Goal: Task Accomplishment & Management: Complete application form

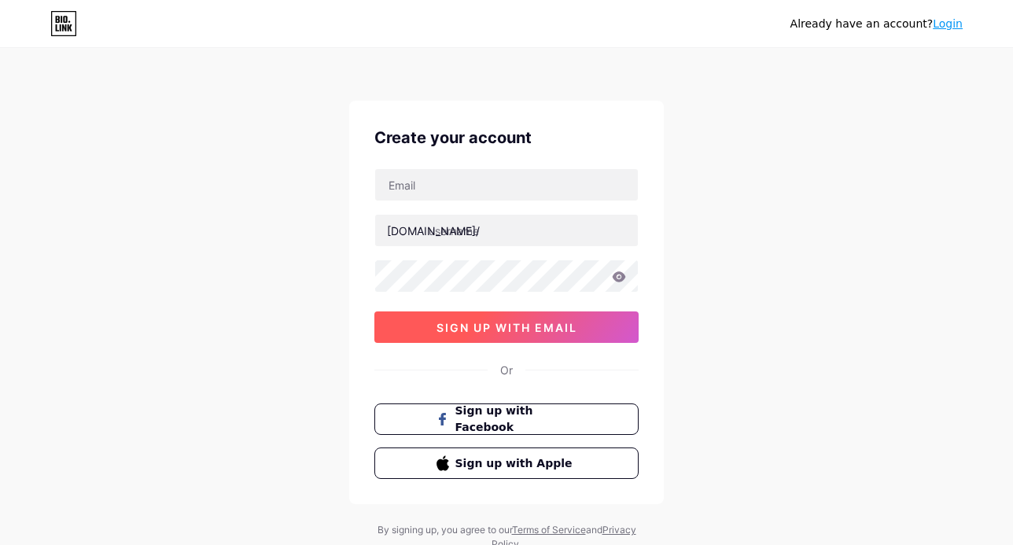
scroll to position [24, 0]
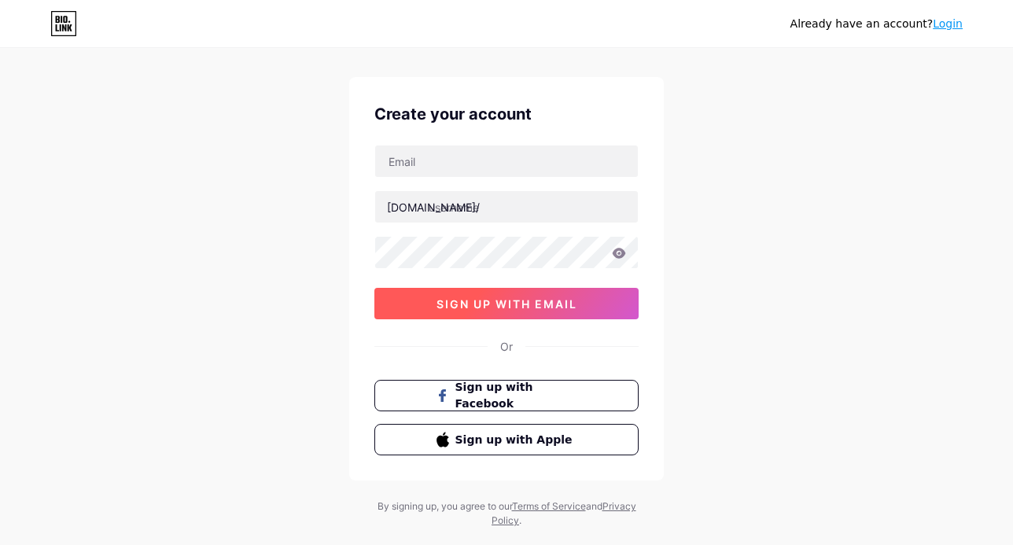
click at [467, 302] on span "sign up with email" at bounding box center [506, 303] width 141 height 13
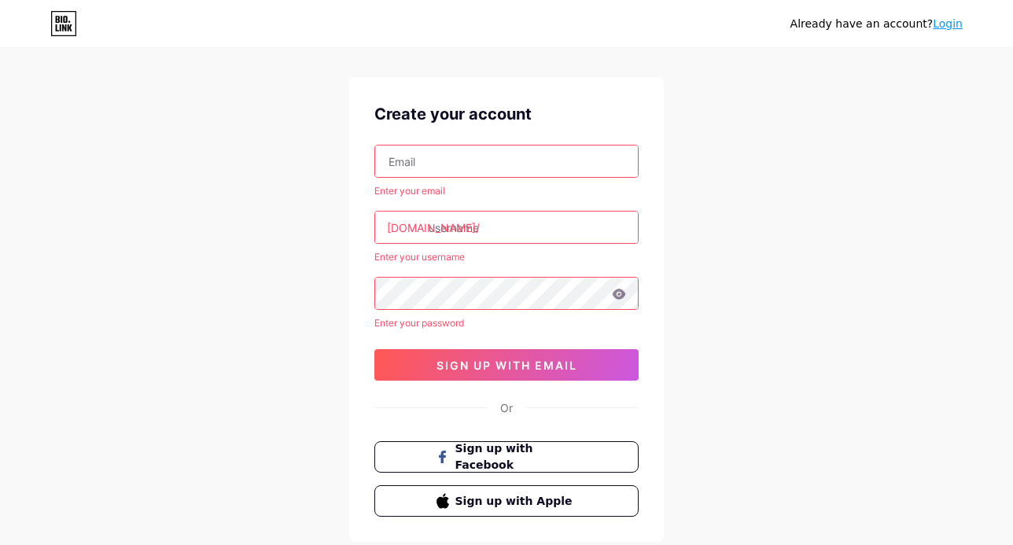
click at [447, 156] on input "text" at bounding box center [506, 160] width 263 height 31
type input "[EMAIL_ADDRESS][DOMAIN_NAME]"
drag, startPoint x: 476, startPoint y: 231, endPoint x: 426, endPoint y: 231, distance: 50.3
click at [427, 231] on div "[DOMAIN_NAME]/" at bounding box center [506, 227] width 264 height 33
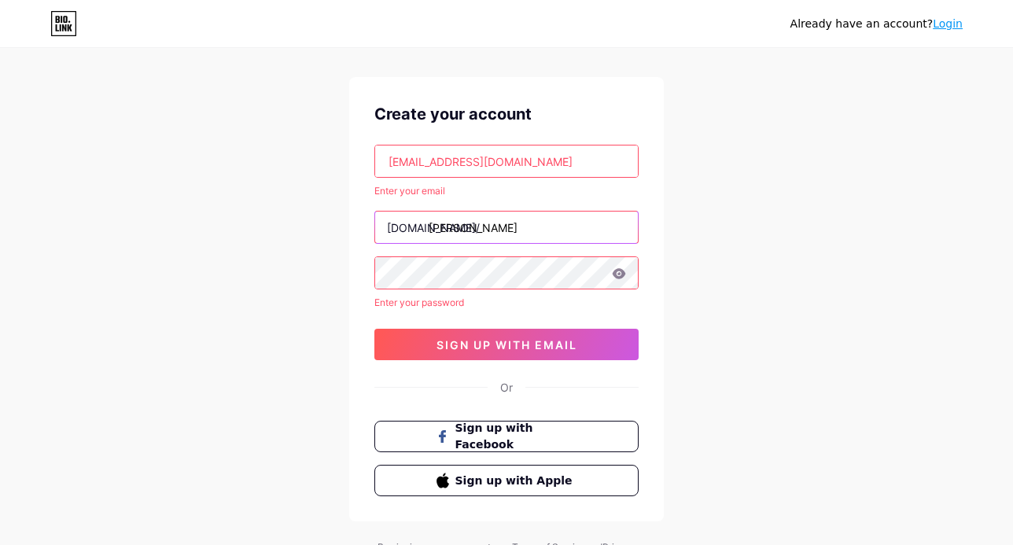
type input "[PERSON_NAME]"
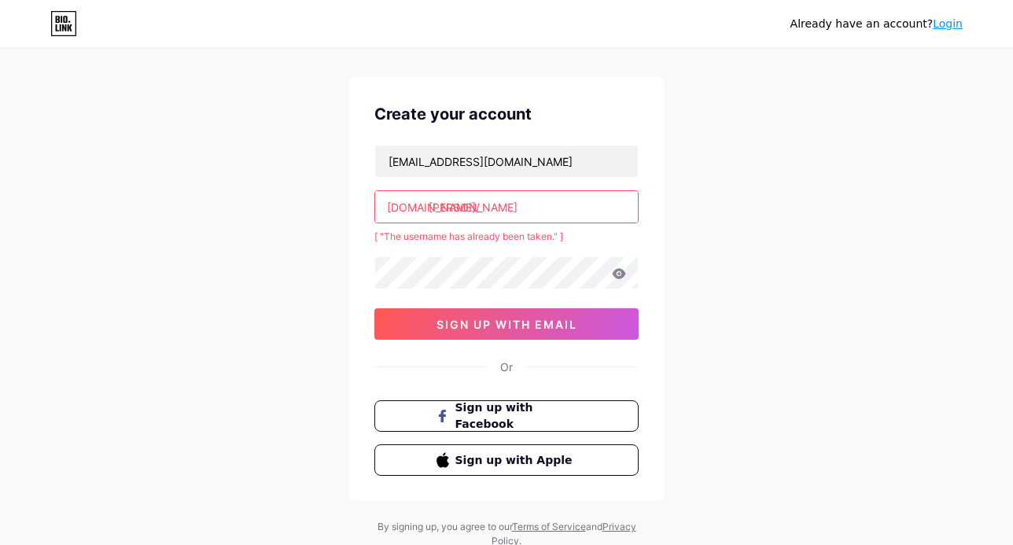
click at [487, 208] on input "[PERSON_NAME]" at bounding box center [506, 206] width 263 height 31
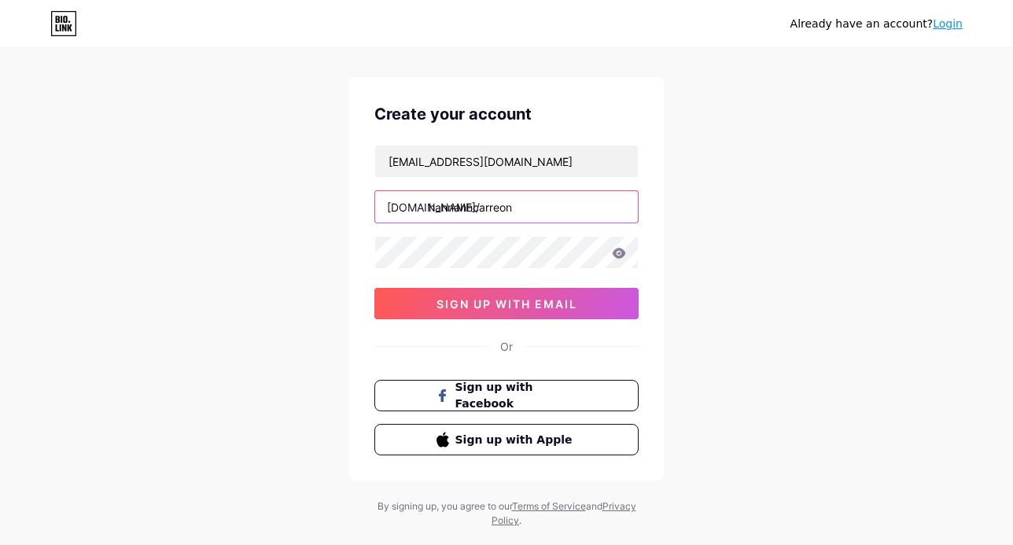
type input "hannahhcarreon"
click at [617, 249] on icon at bounding box center [618, 253] width 13 height 10
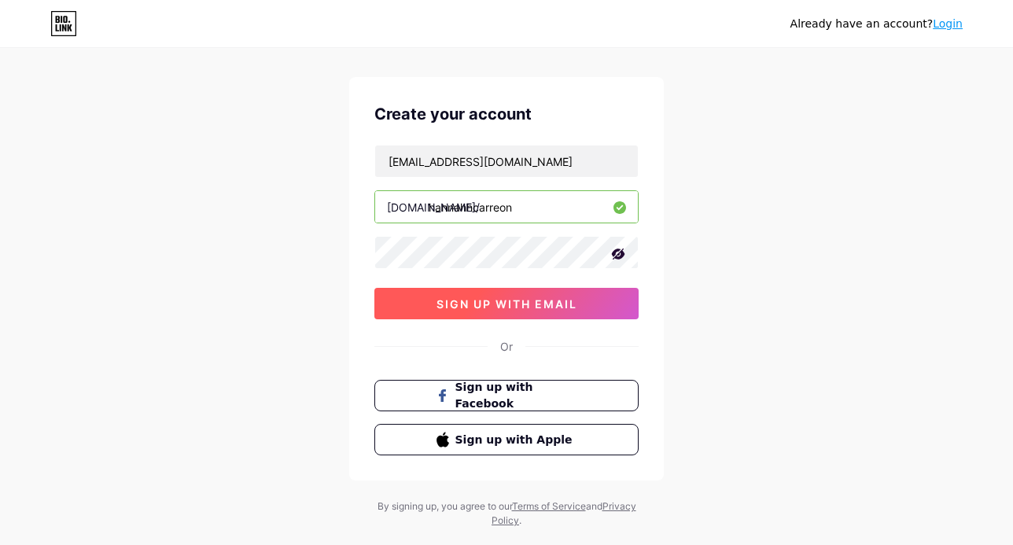
click at [584, 301] on button "sign up with email" at bounding box center [506, 303] width 264 height 31
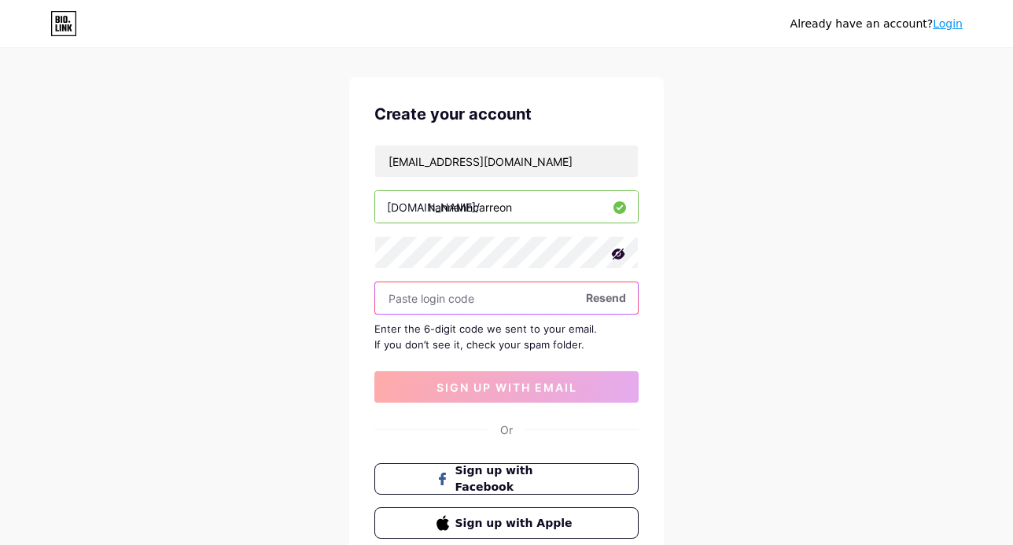
paste input "868962"
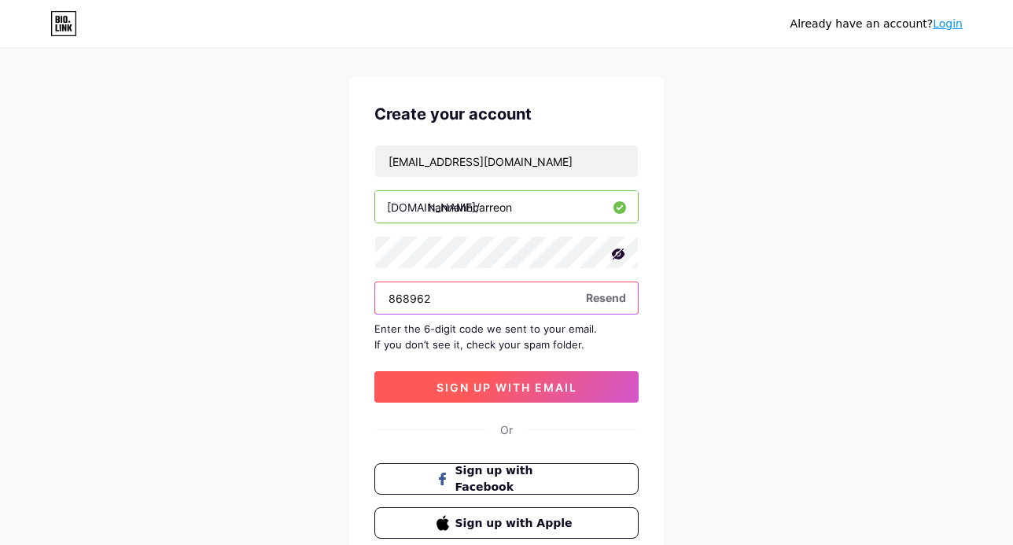
type input "868962"
click at [480, 373] on button "sign up with email" at bounding box center [506, 386] width 264 height 31
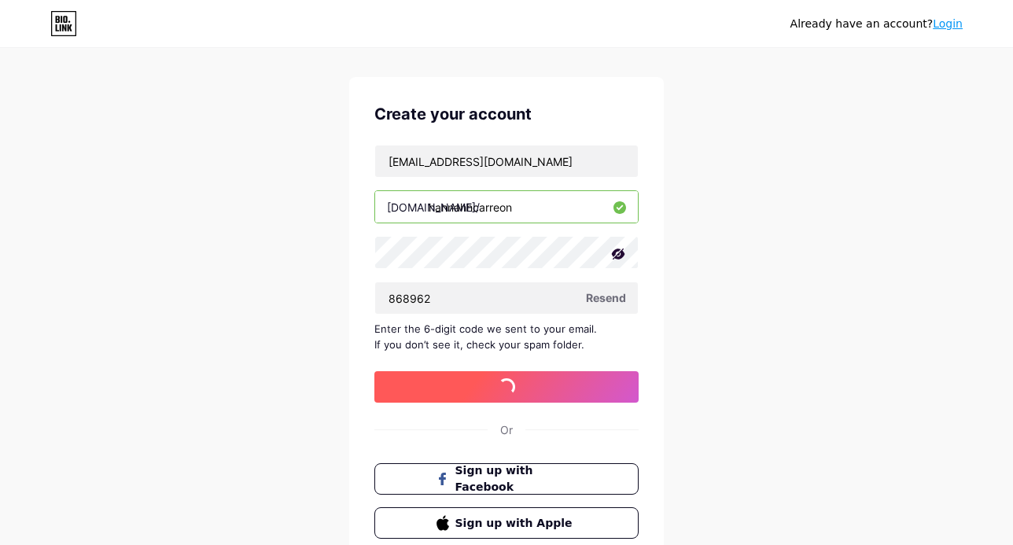
scroll to position [0, 0]
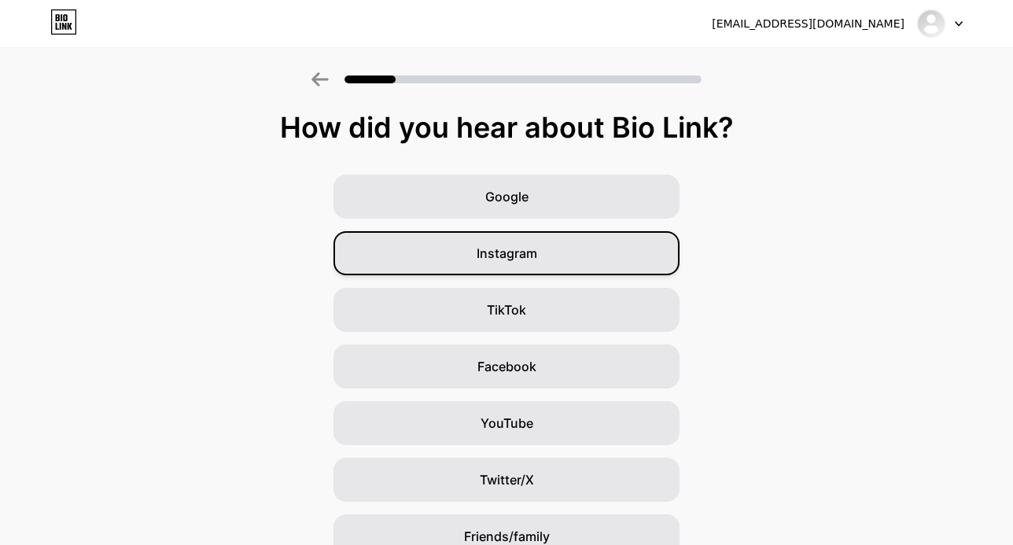
click at [598, 256] on div "Instagram" at bounding box center [506, 253] width 346 height 44
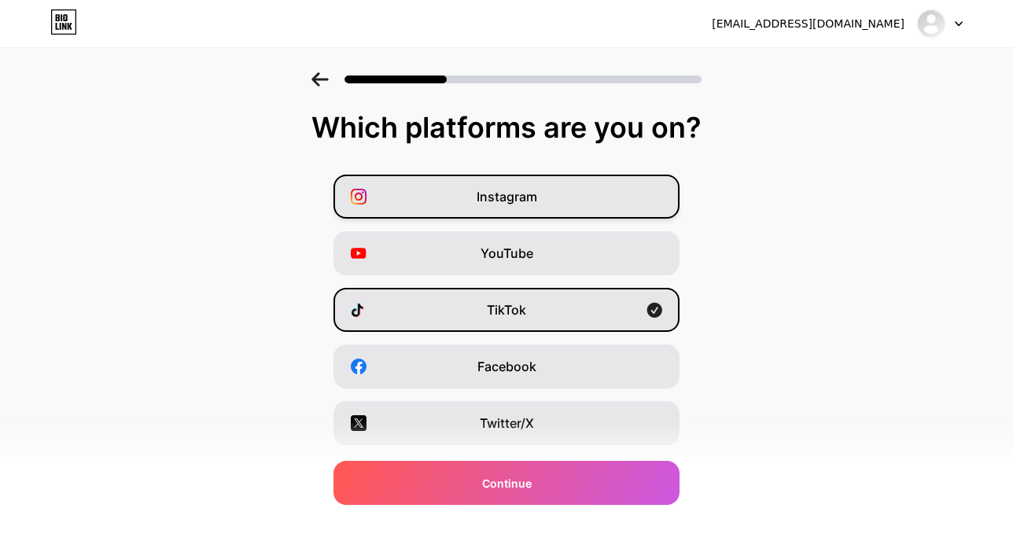
click at [583, 209] on div "Instagram" at bounding box center [506, 197] width 346 height 44
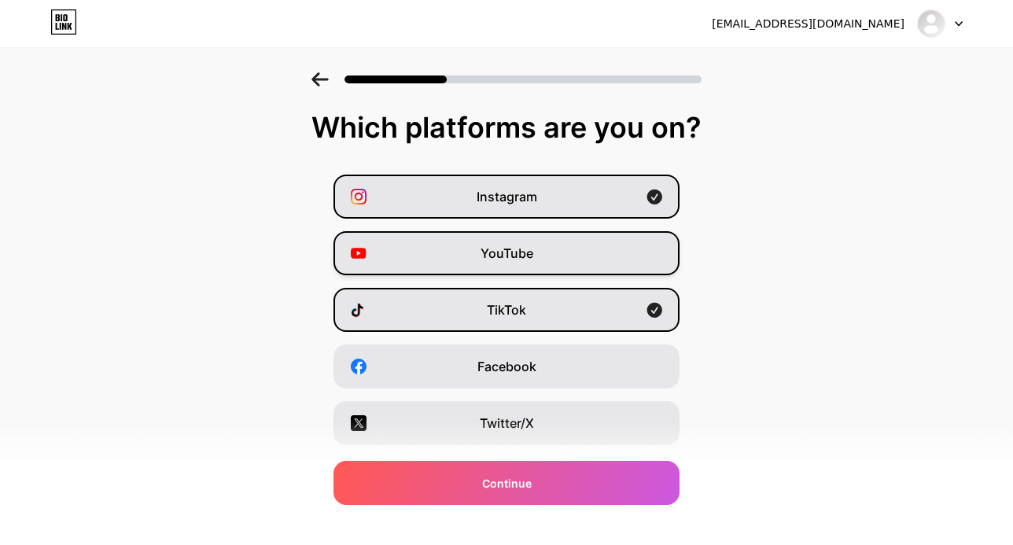
click at [567, 240] on div "YouTube" at bounding box center [506, 253] width 346 height 44
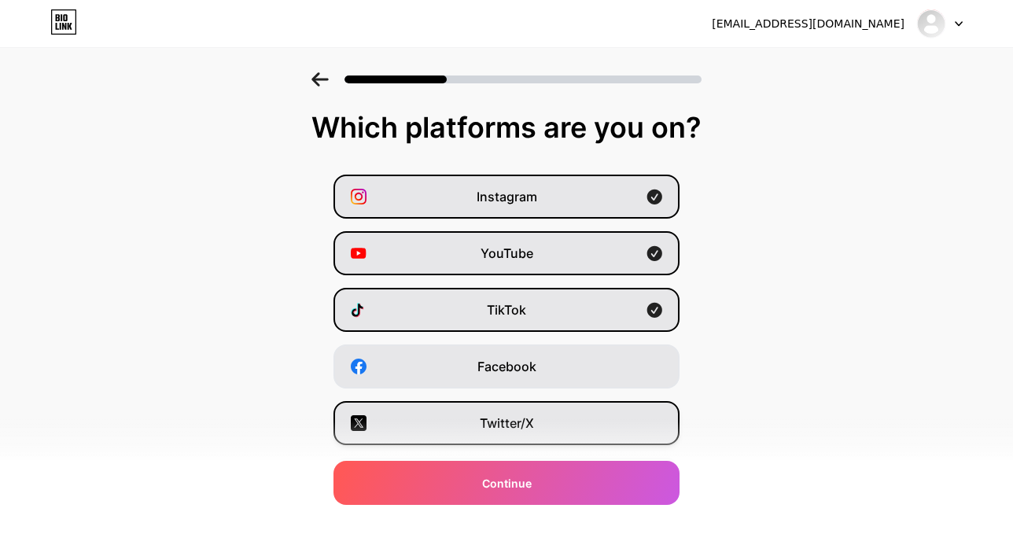
click at [550, 425] on div "Twitter/X" at bounding box center [506, 423] width 346 height 44
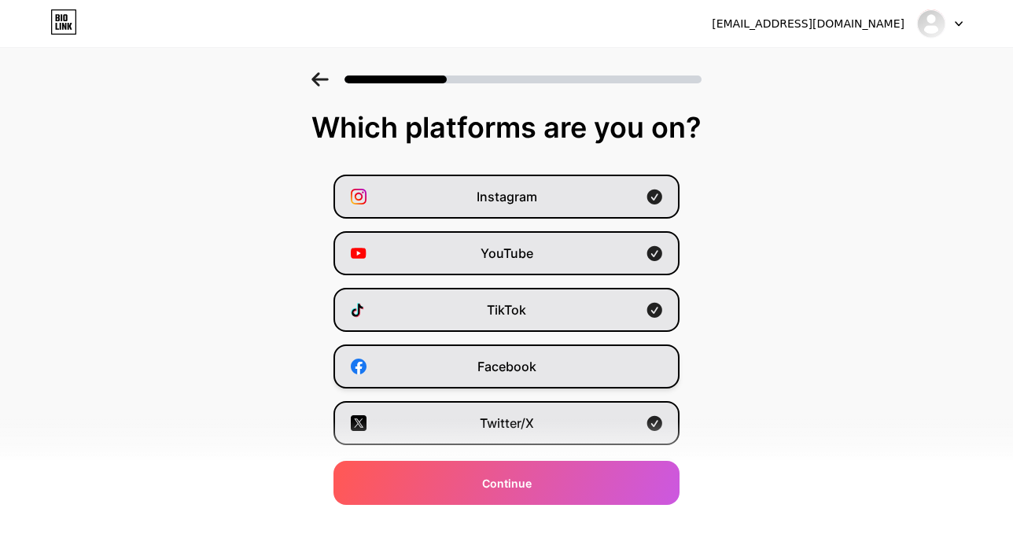
click at [545, 369] on div "Facebook" at bounding box center [506, 366] width 346 height 44
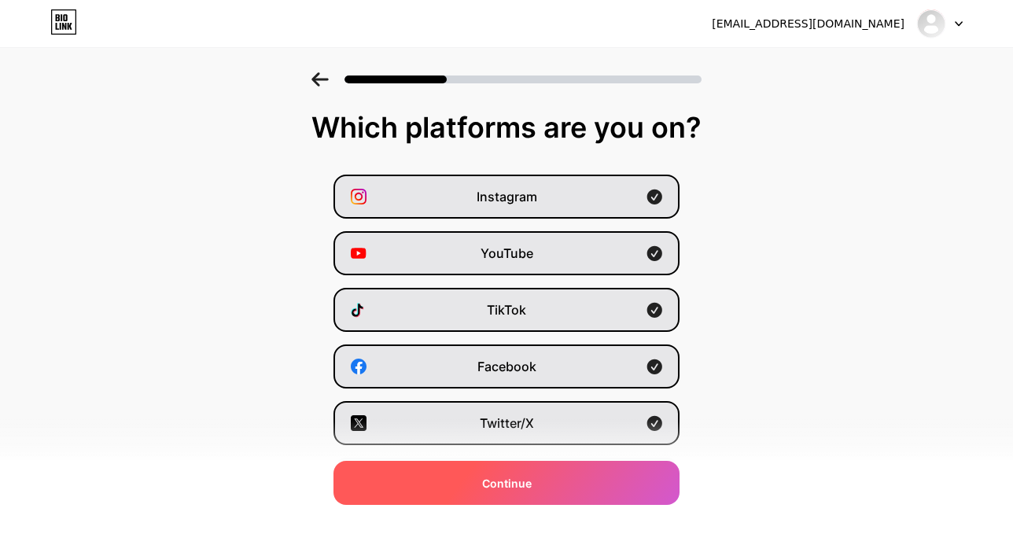
click at [531, 480] on div "Continue" at bounding box center [506, 483] width 346 height 44
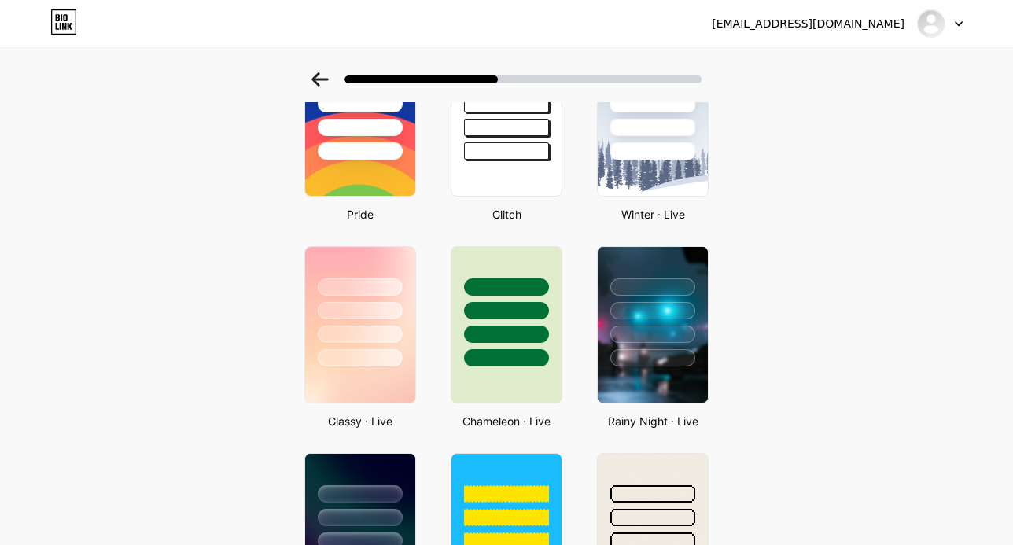
scroll to position [348, 0]
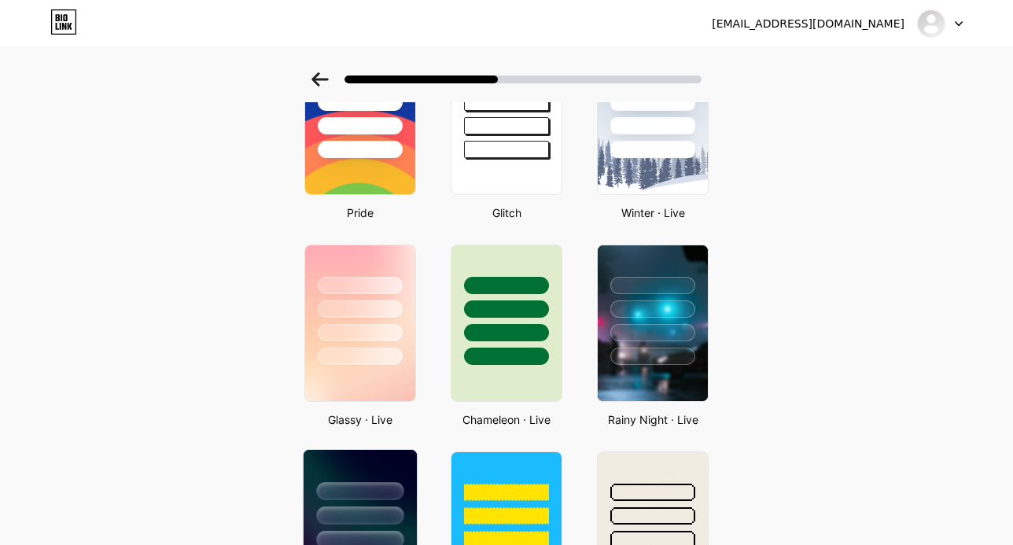
click at [373, 488] on div at bounding box center [359, 491] width 87 height 18
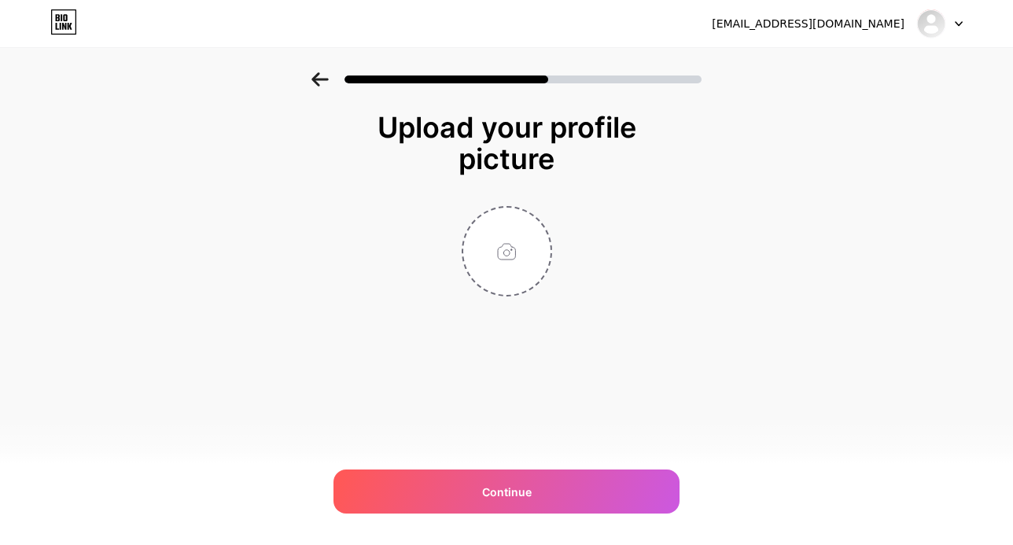
scroll to position [0, 0]
click at [504, 274] on input "file" at bounding box center [506, 251] width 87 height 87
click at [524, 250] on input "file" at bounding box center [506, 251] width 87 height 87
click at [522, 253] on input "file" at bounding box center [506, 251] width 87 height 87
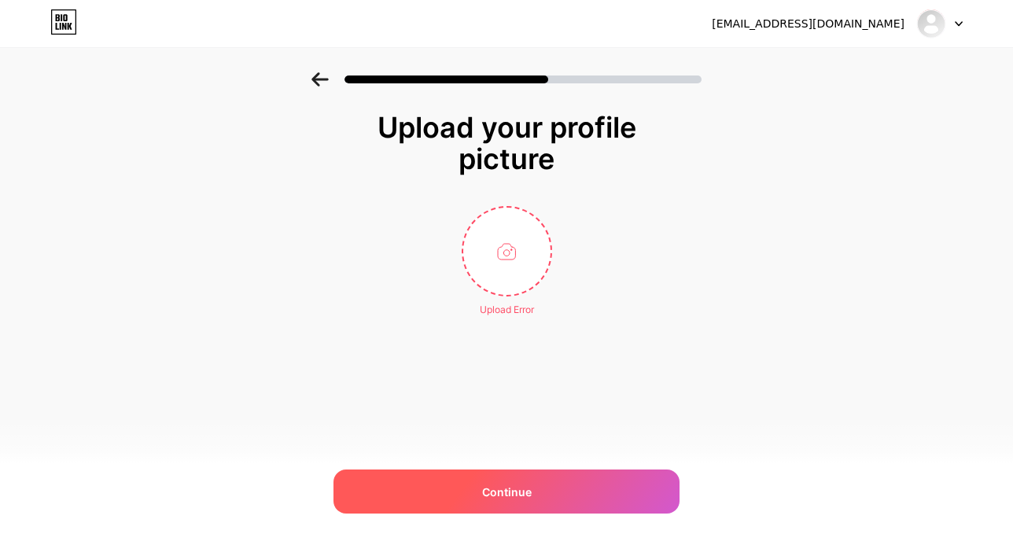
click at [487, 482] on div "Continue" at bounding box center [506, 491] width 346 height 44
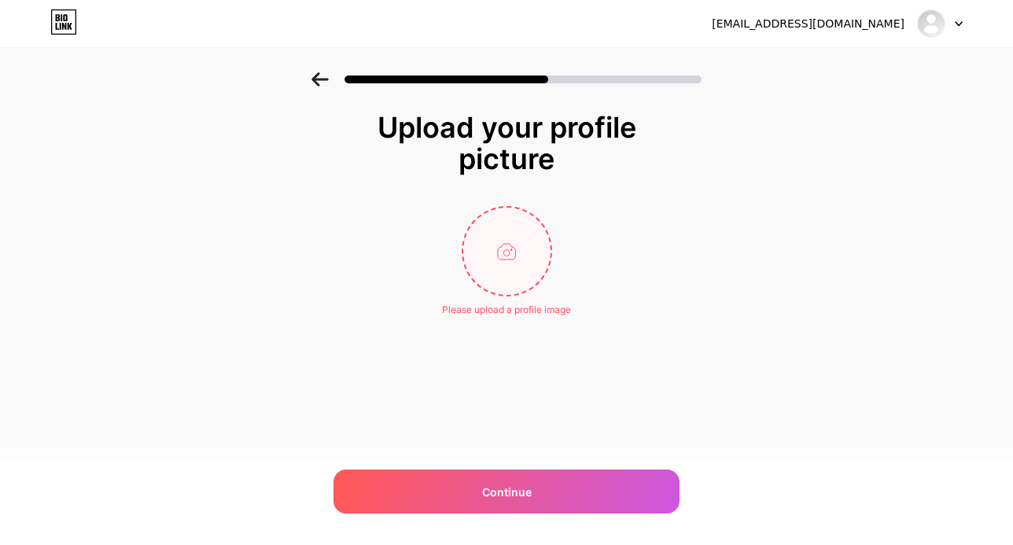
click at [505, 272] on input "file" at bounding box center [506, 251] width 87 height 87
click at [498, 256] on input "file" at bounding box center [506, 251] width 87 height 87
click at [512, 267] on input "file" at bounding box center [506, 251] width 87 height 87
click at [506, 231] on input "file" at bounding box center [506, 251] width 87 height 87
click at [513, 229] on input "file" at bounding box center [506, 251] width 87 height 87
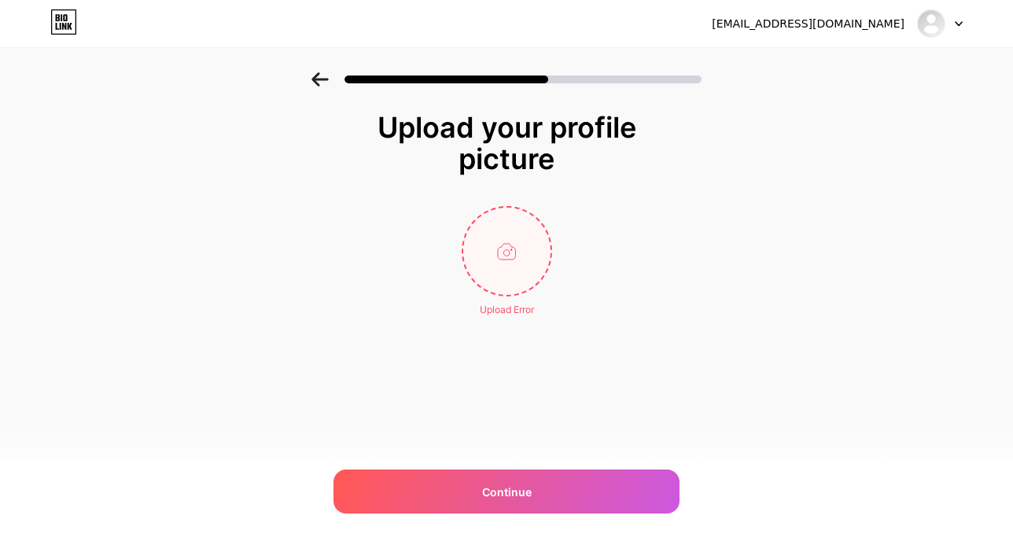
click at [500, 245] on input "file" at bounding box center [506, 251] width 87 height 87
type input "C:\fakepath\image001.png"
click at [544, 220] on circle at bounding box center [542, 217] width 17 height 17
click at [492, 249] on input "file" at bounding box center [506, 251] width 87 height 87
click at [513, 256] on input "file" at bounding box center [506, 251] width 87 height 87
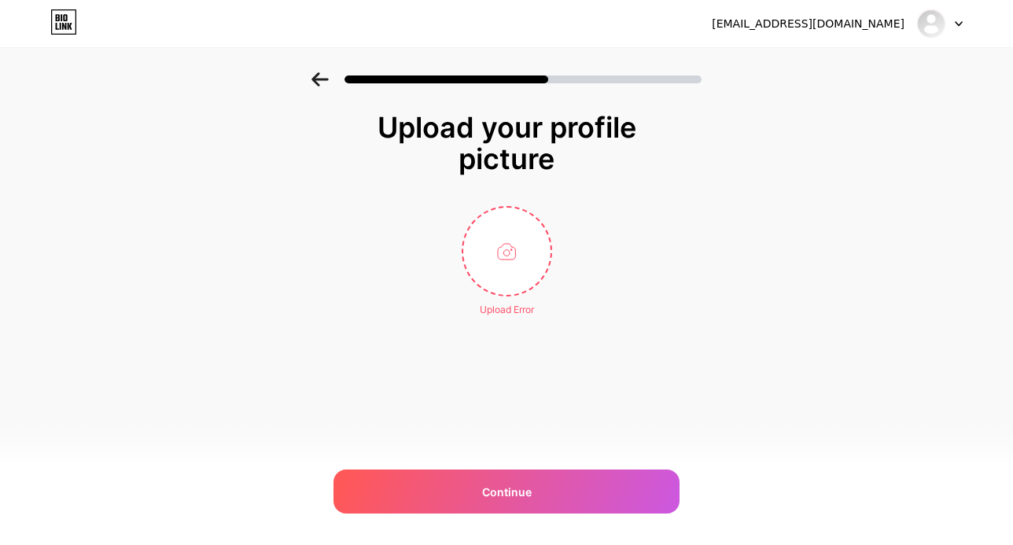
type input "C:\fakepath\IMG_8113.jpeg"
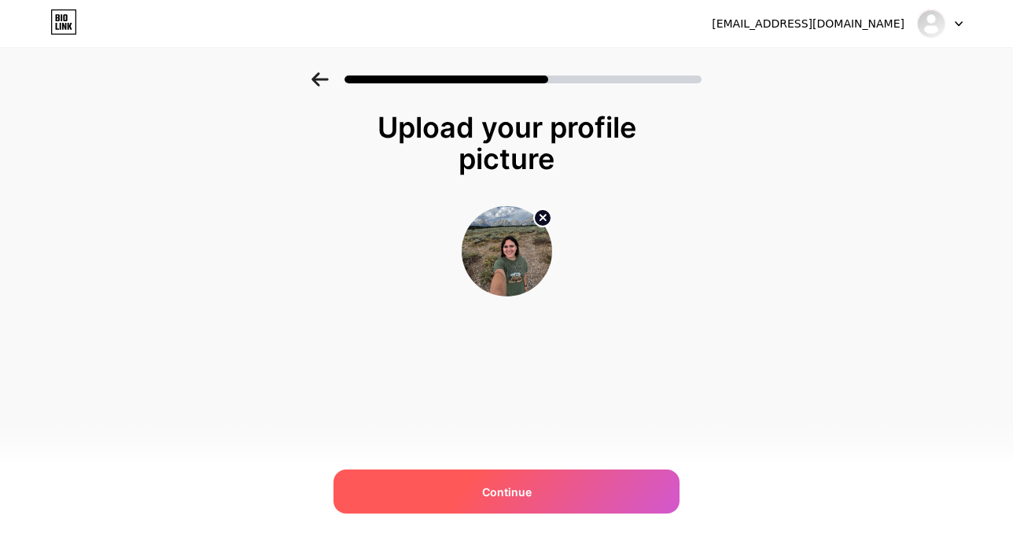
click at [570, 484] on div "Continue" at bounding box center [506, 491] width 346 height 44
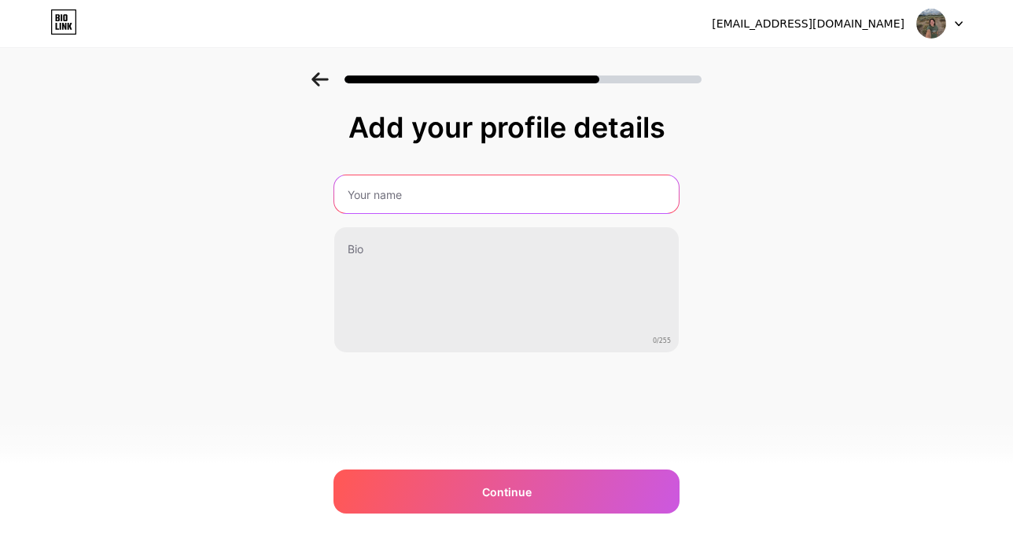
click at [481, 193] on input "text" at bounding box center [506, 194] width 344 height 38
type input "[PERSON_NAME]"
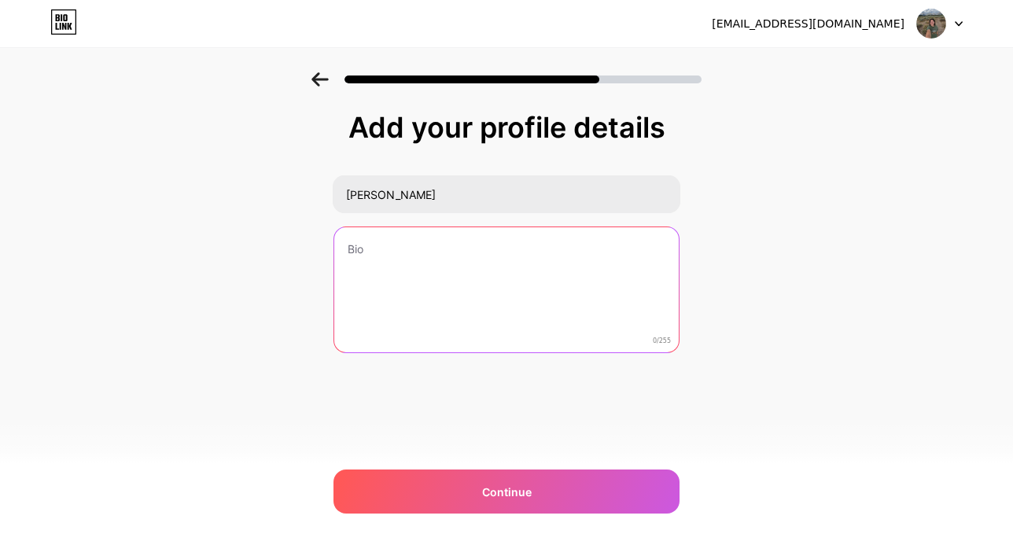
click at [458, 256] on textarea at bounding box center [506, 290] width 344 height 127
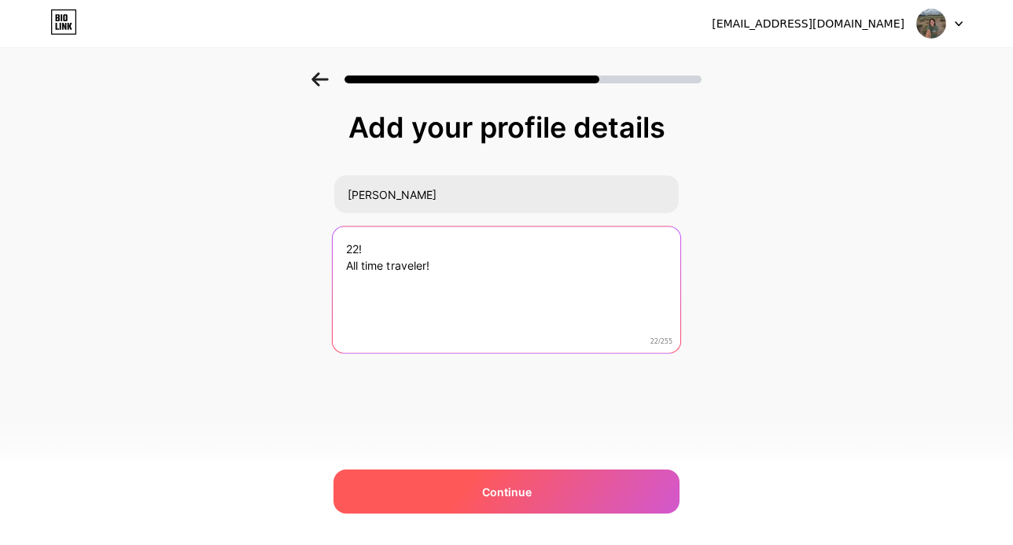
type textarea "22! All time traveler!"
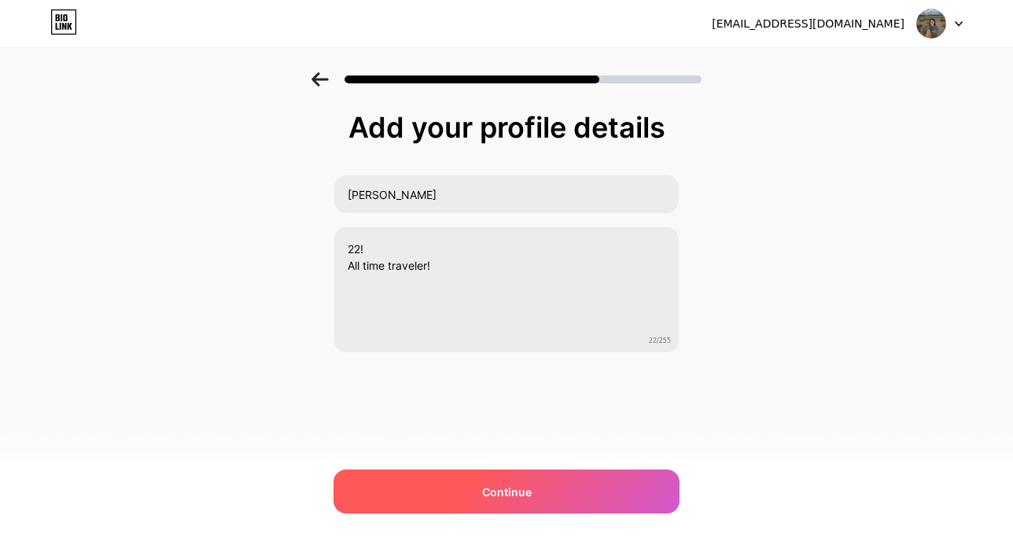
click at [499, 493] on span "Continue" at bounding box center [507, 492] width 50 height 17
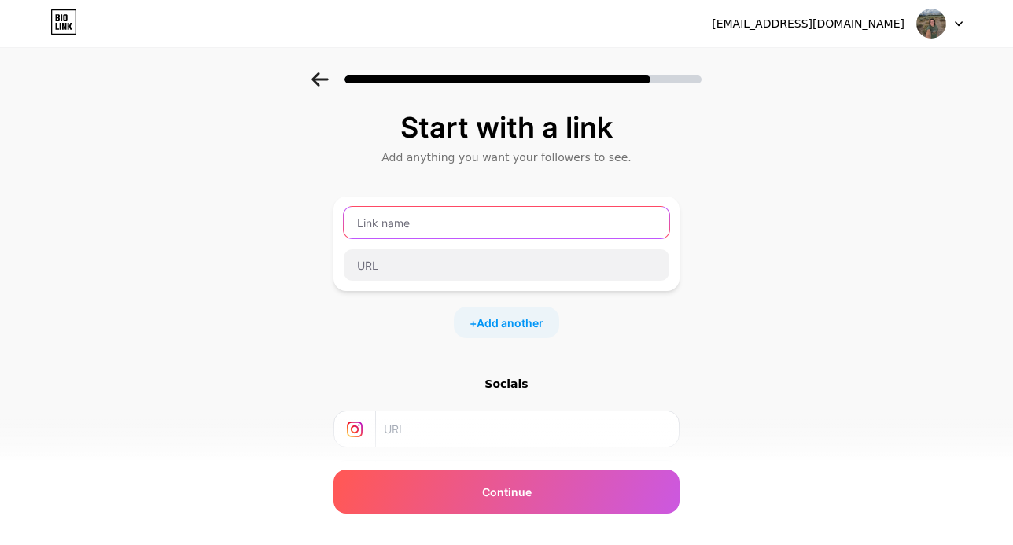
click at [458, 222] on input "text" at bounding box center [506, 222] width 325 height 31
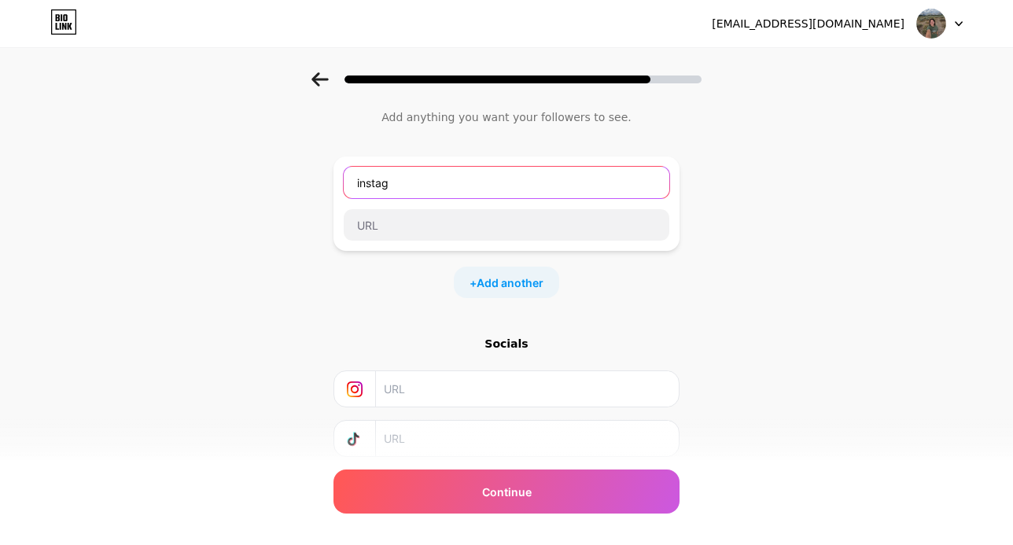
scroll to position [44, 0]
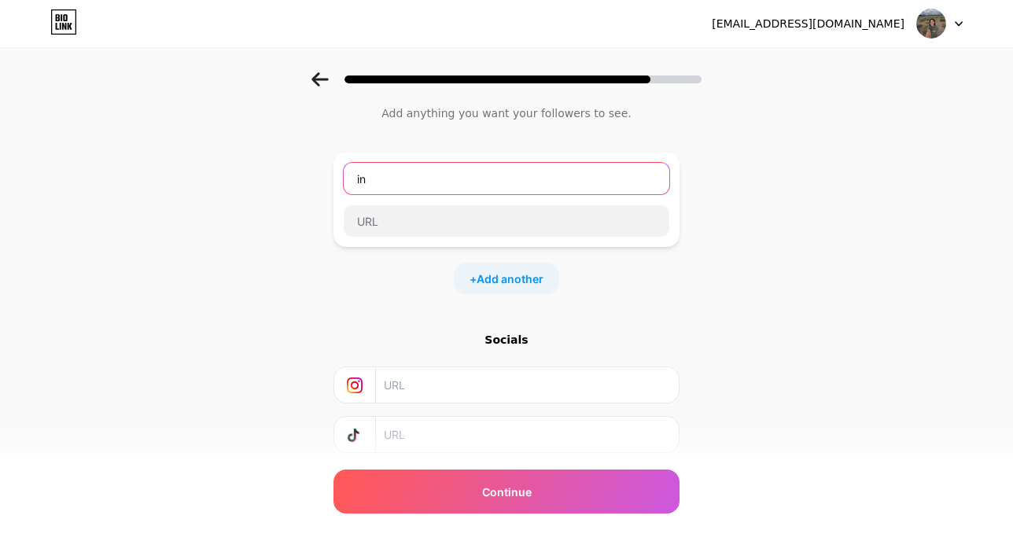
type input "i"
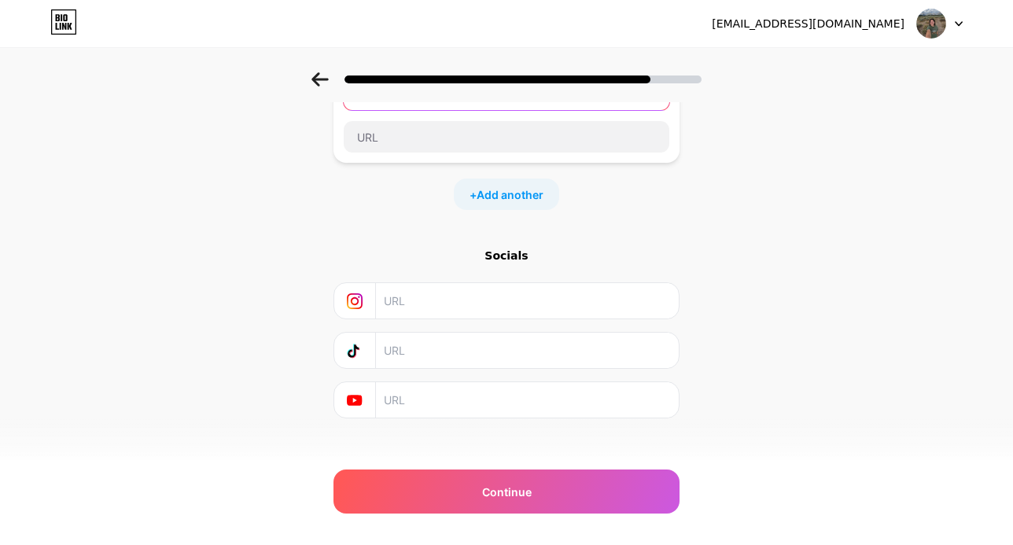
scroll to position [143, 0]
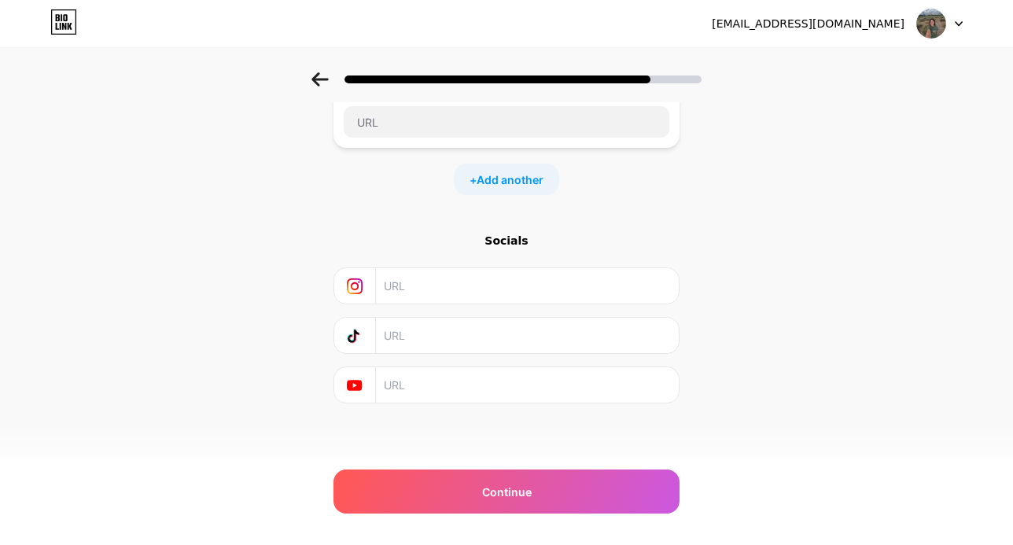
click at [435, 279] on input "text" at bounding box center [526, 285] width 285 height 35
type input "@hannahhcarreon"
click at [439, 343] on input "text" at bounding box center [526, 335] width 285 height 35
drag, startPoint x: 506, startPoint y: 289, endPoint x: 334, endPoint y: 289, distance: 171.4
click at [344, 289] on div "@hannahhcarreon" at bounding box center [506, 285] width 325 height 35
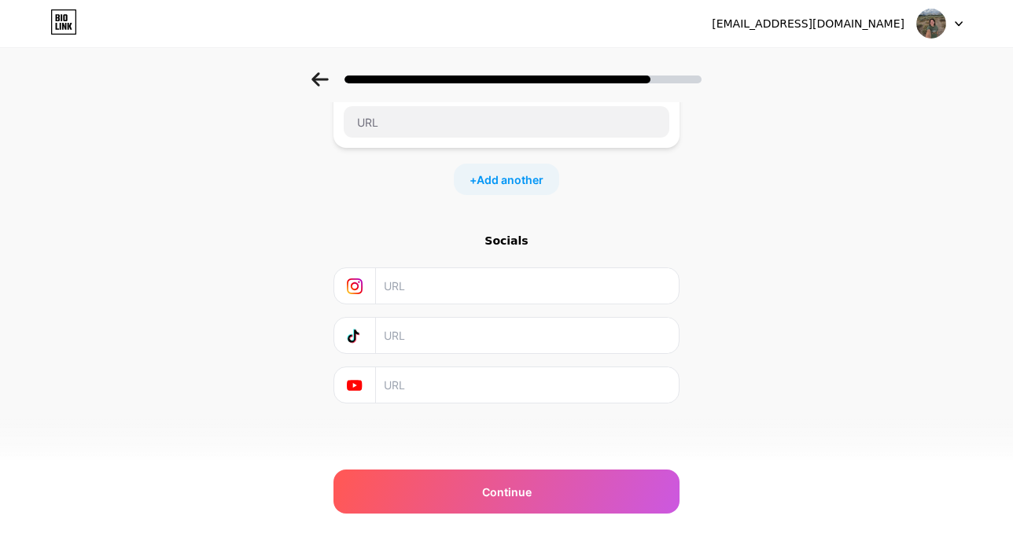
paste input "[URL][DOMAIN_NAME]"
type input "[URL][DOMAIN_NAME]"
click at [499, 341] on input "text" at bounding box center [526, 335] width 285 height 35
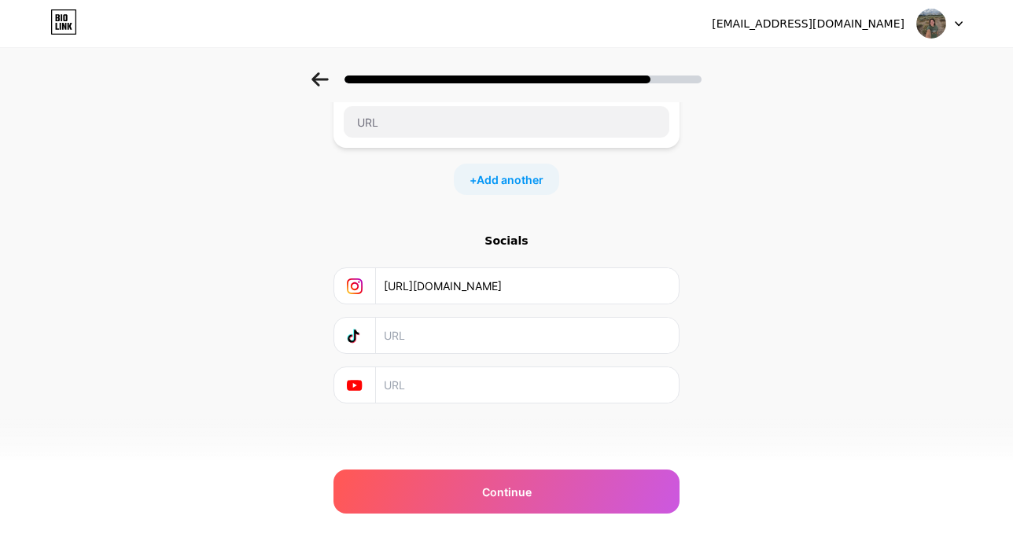
paste input "[URL][DOMAIN_NAME]"
type input "[URL][DOMAIN_NAME]"
click at [547, 395] on input "text" at bounding box center [526, 384] width 285 height 35
paste input "[URL][DOMAIN_NAME]"
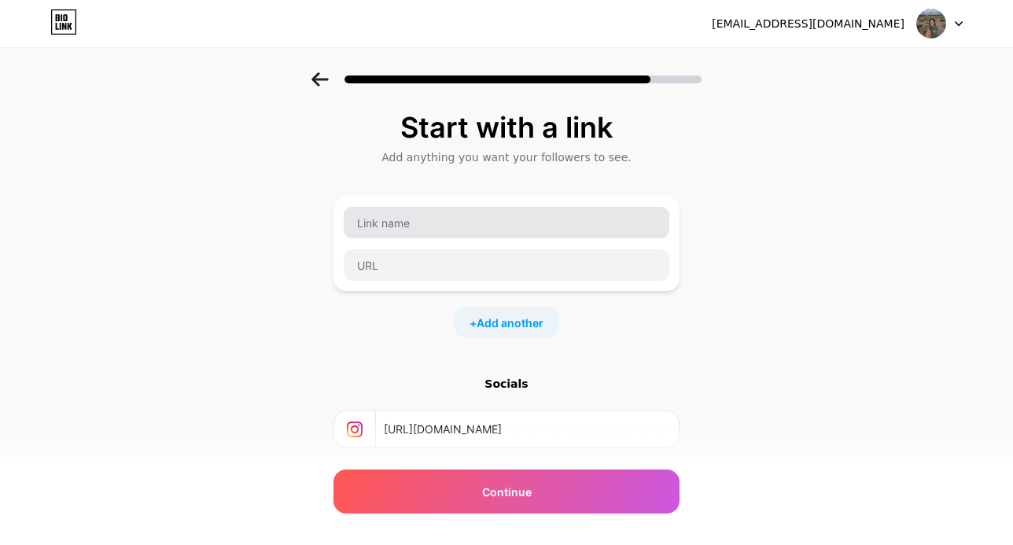
type input "[URL][DOMAIN_NAME]"
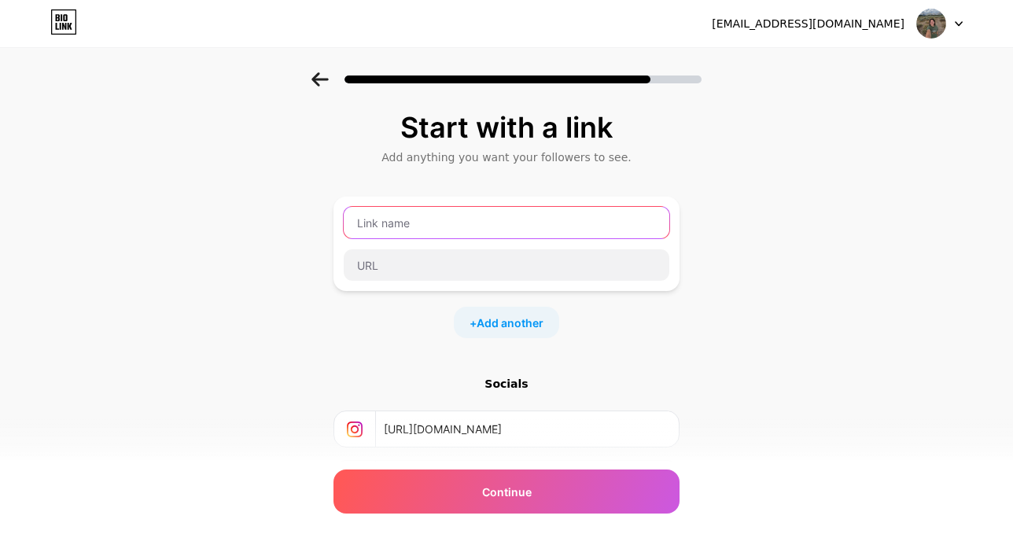
click at [462, 224] on input "text" at bounding box center [506, 222] width 325 height 31
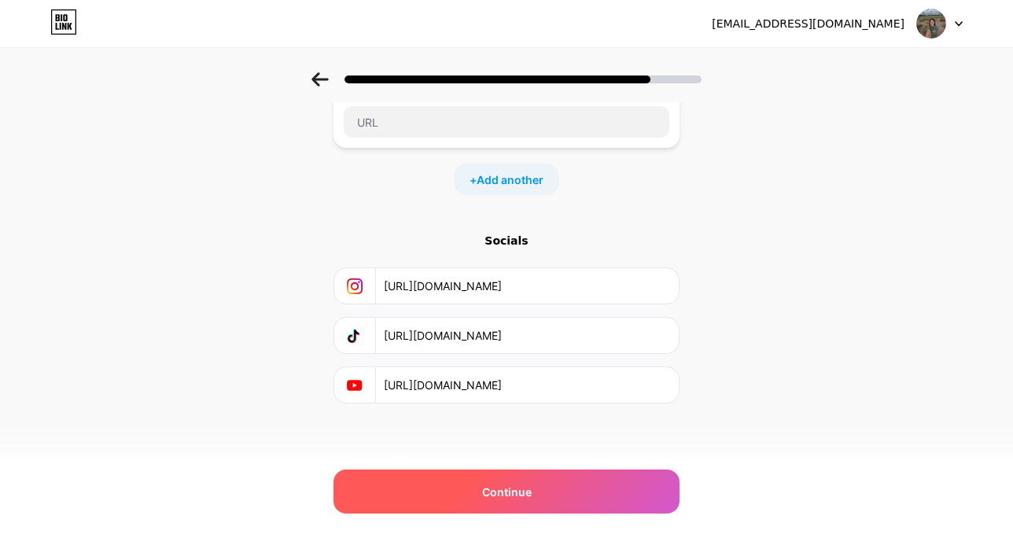
type input "socials!"
click at [482, 493] on span "Continue" at bounding box center [507, 492] width 50 height 17
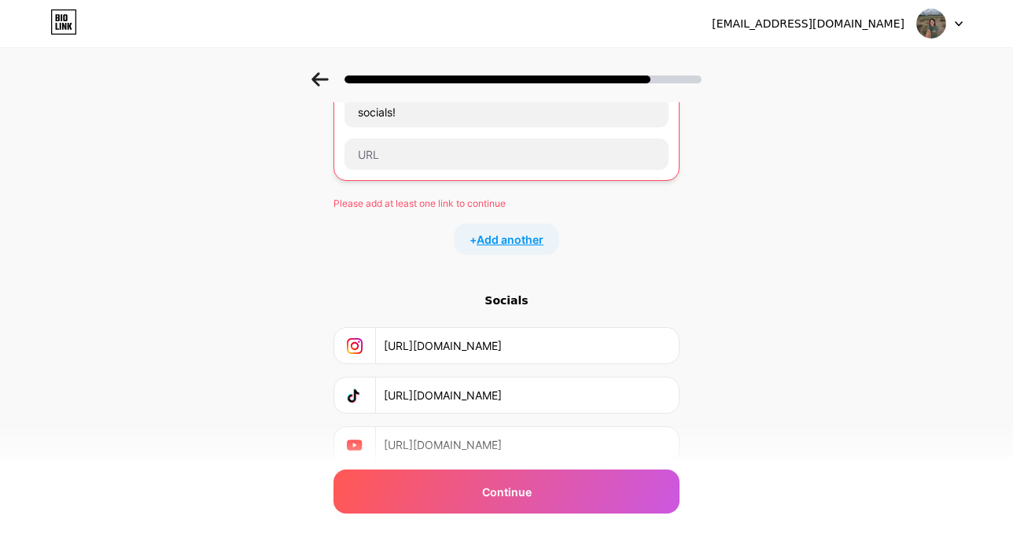
scroll to position [0, 0]
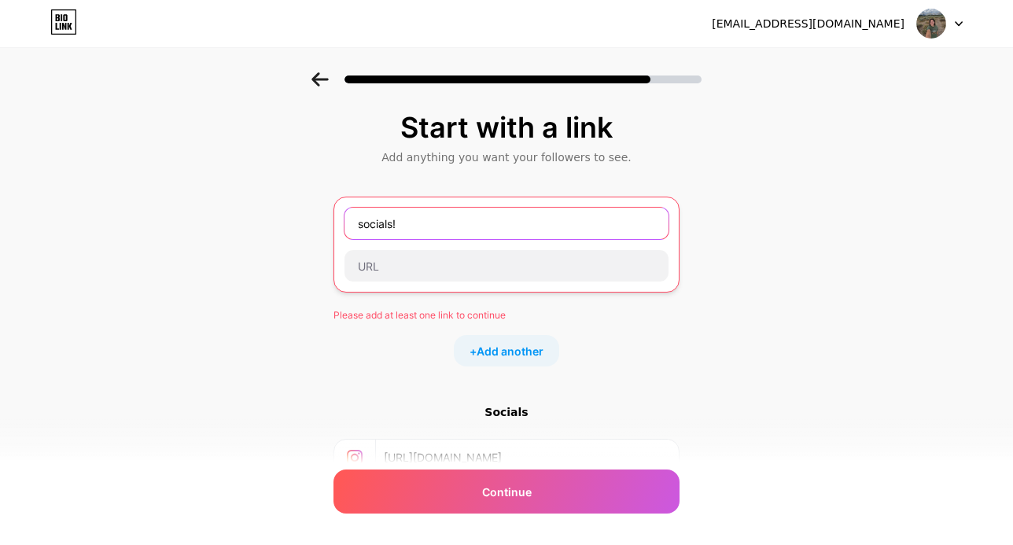
drag, startPoint x: 527, startPoint y: 231, endPoint x: 267, endPoint y: 231, distance: 260.2
click at [267, 231] on div "Start with a link Add anything you want your followers to see. socials! Please …" at bounding box center [506, 362] width 1013 height 581
click at [473, 229] on input "socials!" at bounding box center [506, 223] width 324 height 31
click at [473, 226] on input "socials!" at bounding box center [506, 223] width 324 height 31
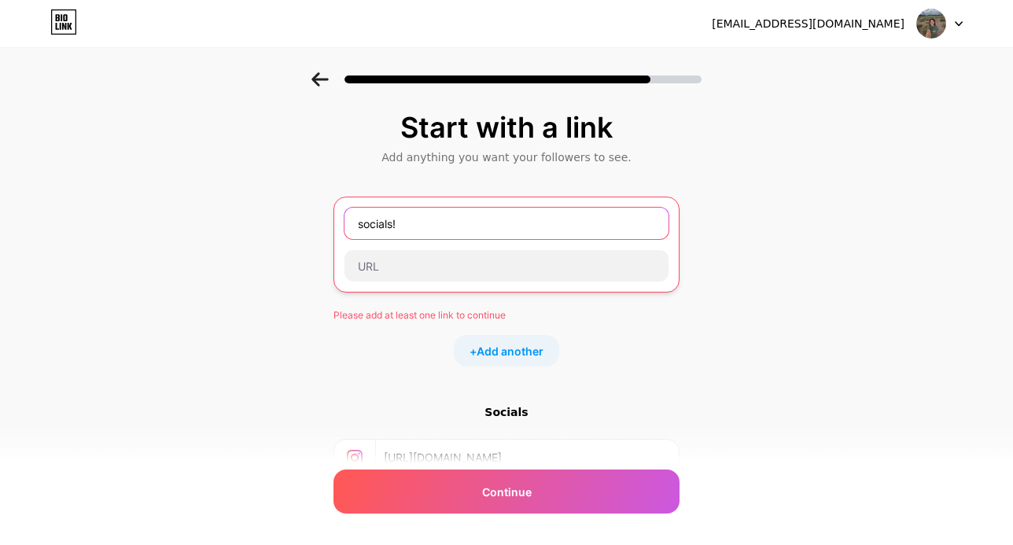
click at [473, 226] on input "socials!" at bounding box center [506, 223] width 324 height 31
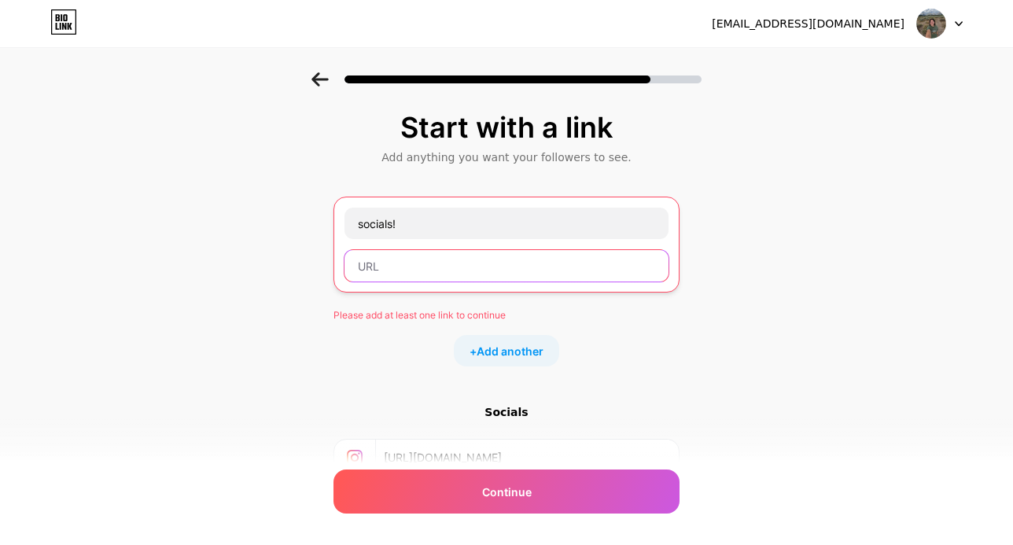
click at [448, 267] on input "text" at bounding box center [506, 265] width 324 height 31
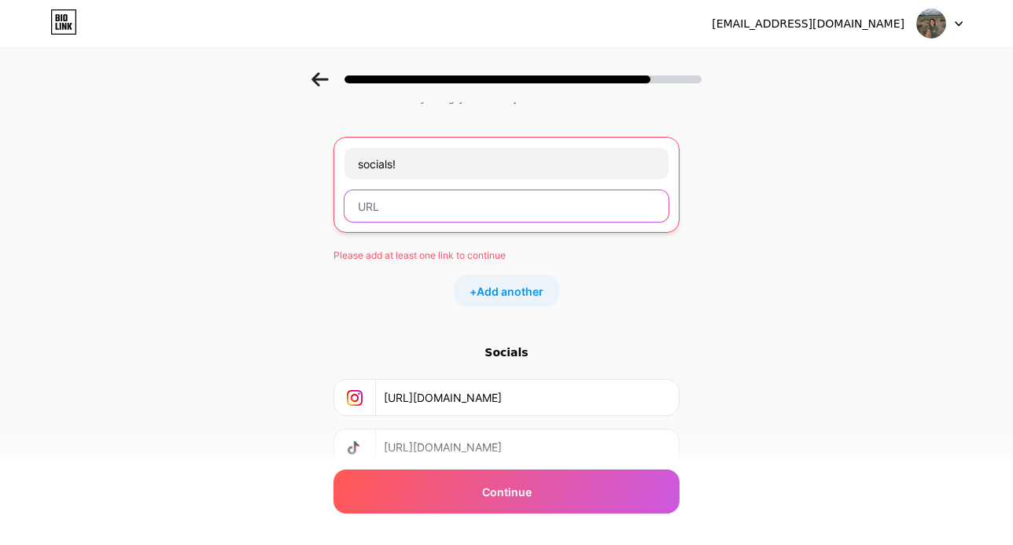
scroll to position [77, 0]
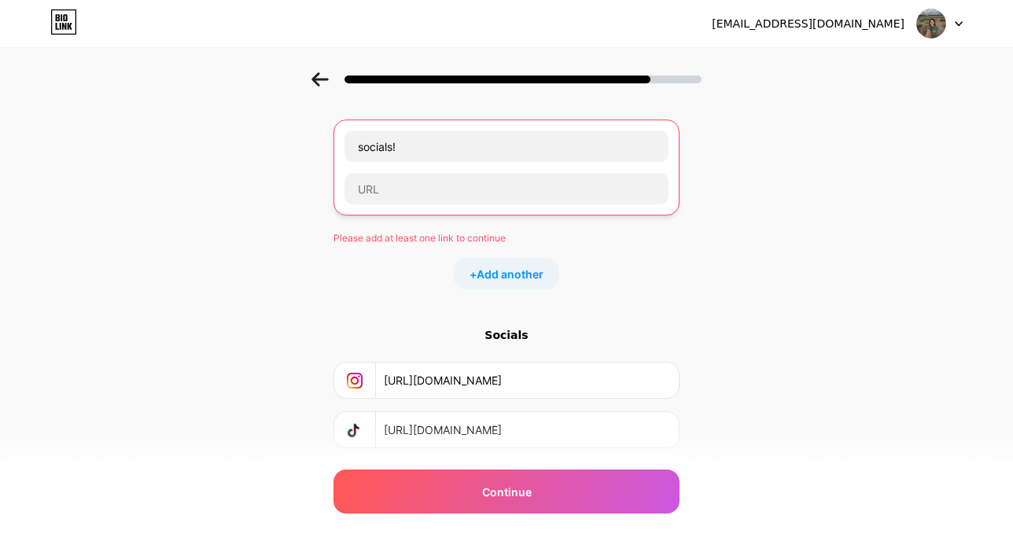
click at [454, 377] on input "[URL][DOMAIN_NAME]" at bounding box center [526, 379] width 285 height 35
click at [449, 195] on input "text" at bounding box center [506, 188] width 324 height 31
paste input "[URL][DOMAIN_NAME]"
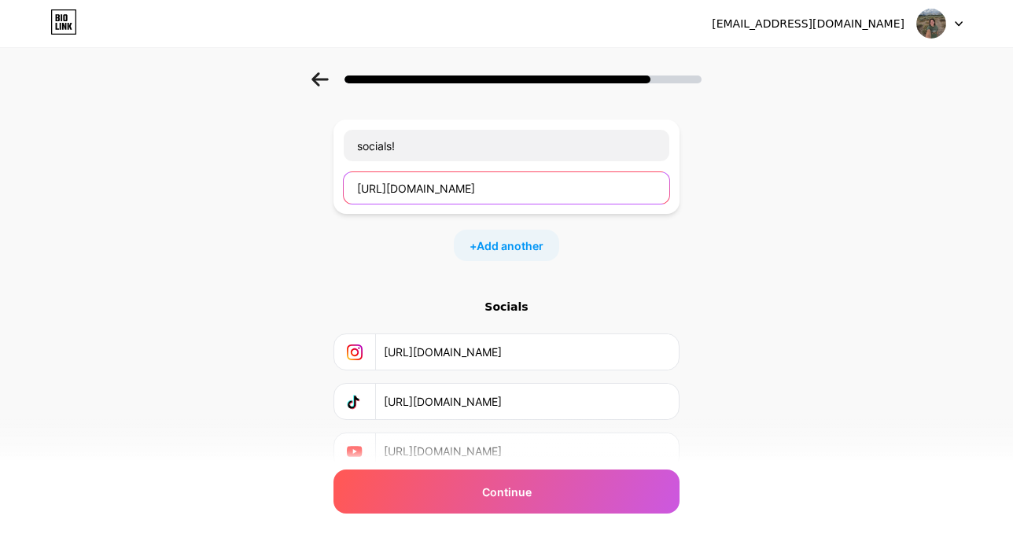
scroll to position [143, 0]
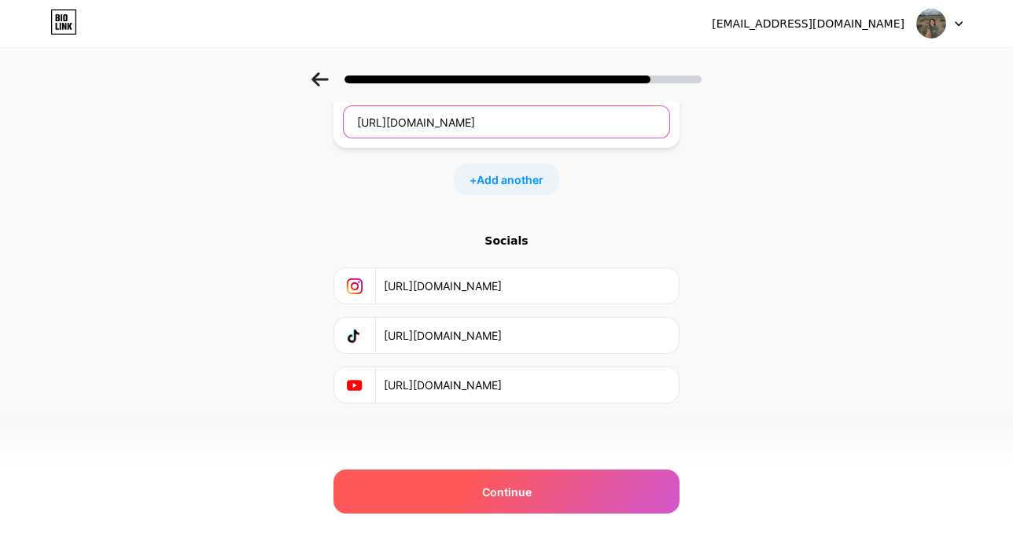
type input "[URL][DOMAIN_NAME]"
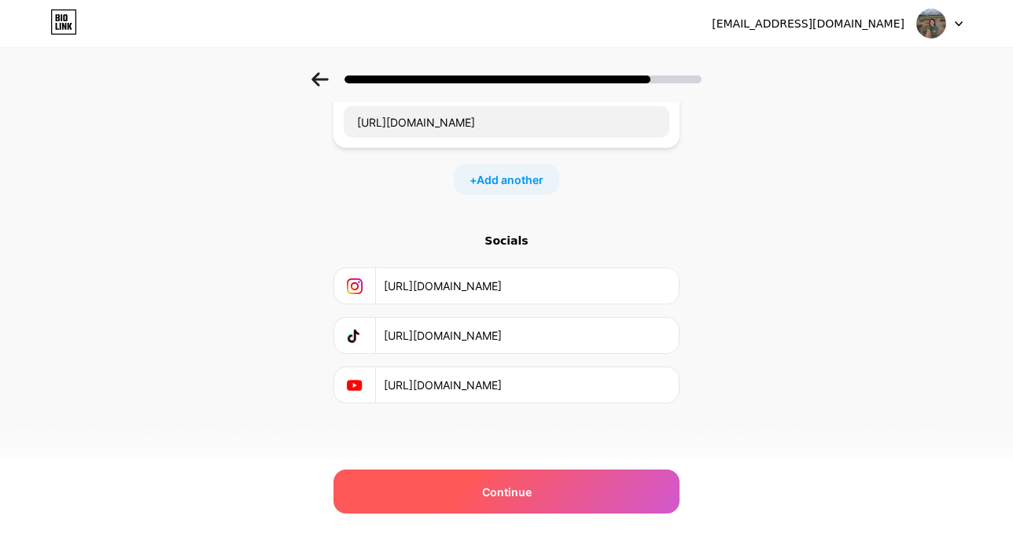
scroll to position [0, 0]
click at [525, 484] on span "Continue" at bounding box center [507, 492] width 50 height 17
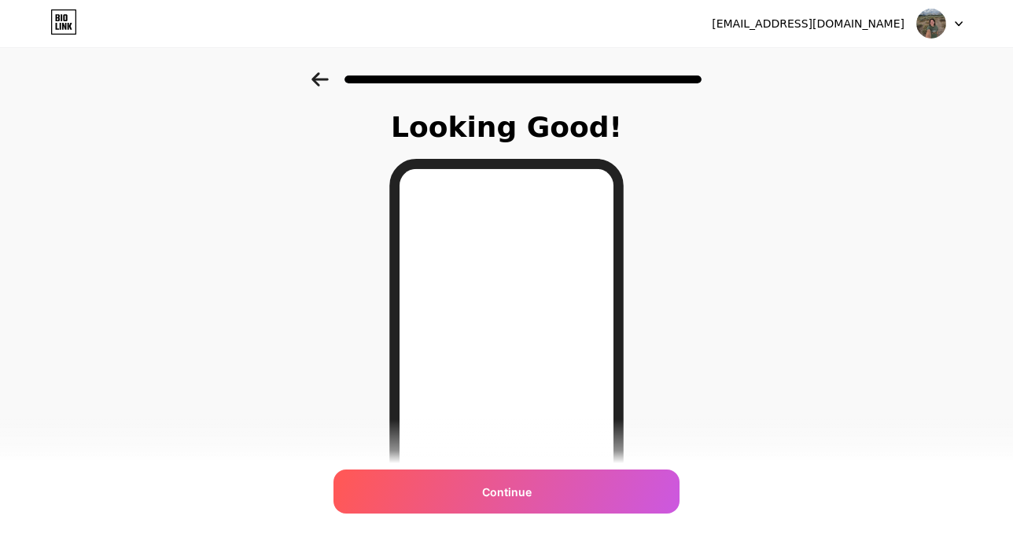
click at [315, 83] on icon at bounding box center [319, 79] width 17 height 14
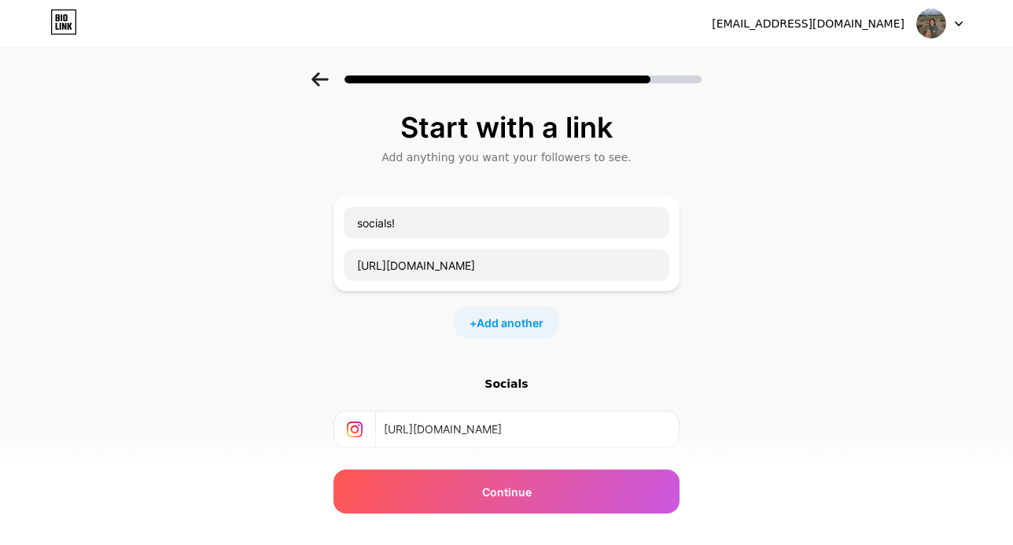
click at [315, 83] on icon at bounding box center [319, 79] width 17 height 14
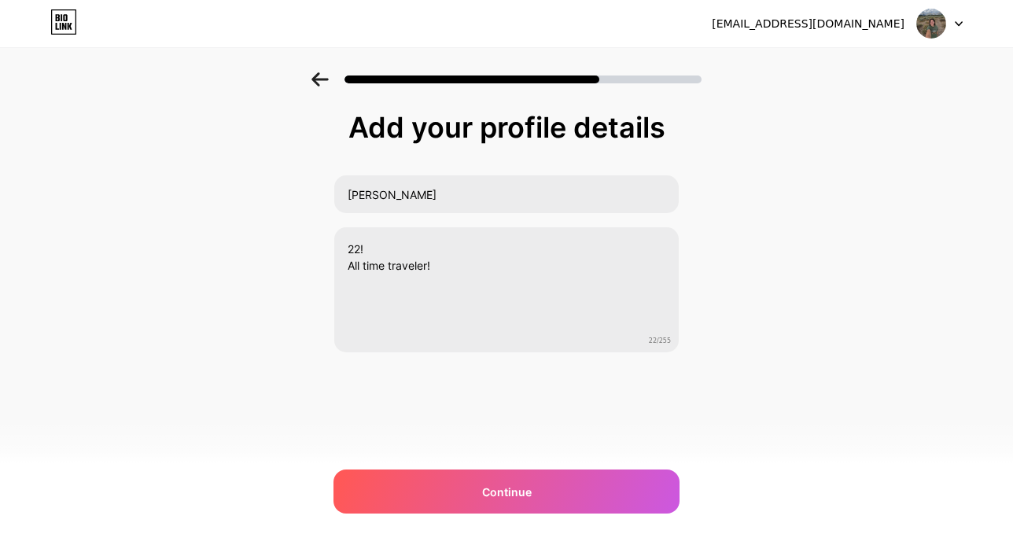
click at [315, 83] on icon at bounding box center [319, 79] width 17 height 14
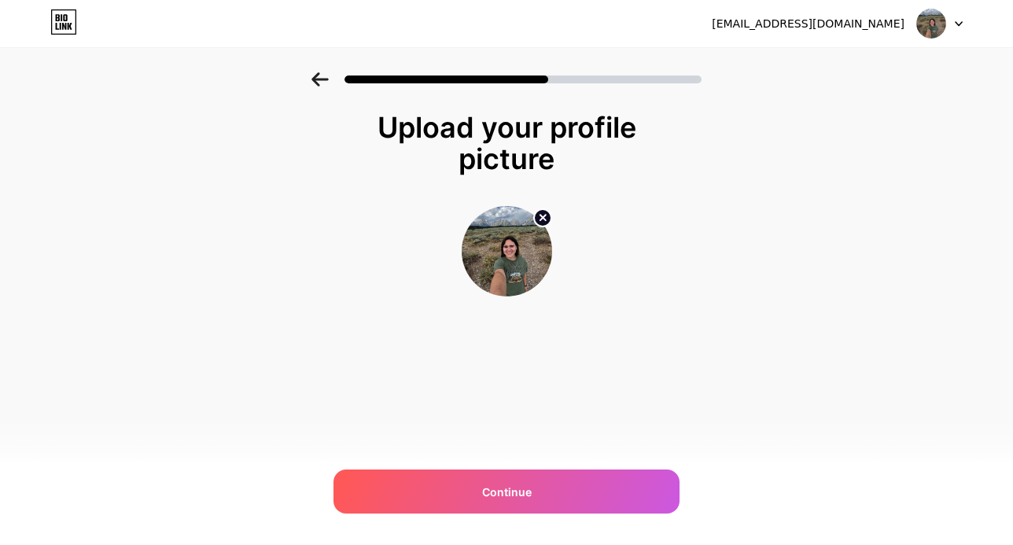
click at [491, 239] on img at bounding box center [507, 251] width 90 height 90
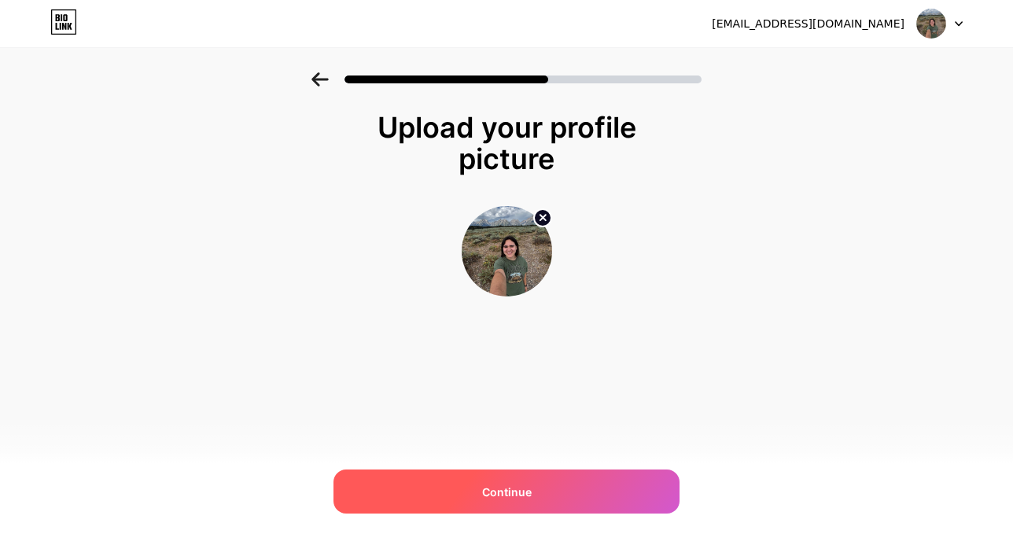
click at [642, 487] on div "Continue" at bounding box center [506, 491] width 346 height 44
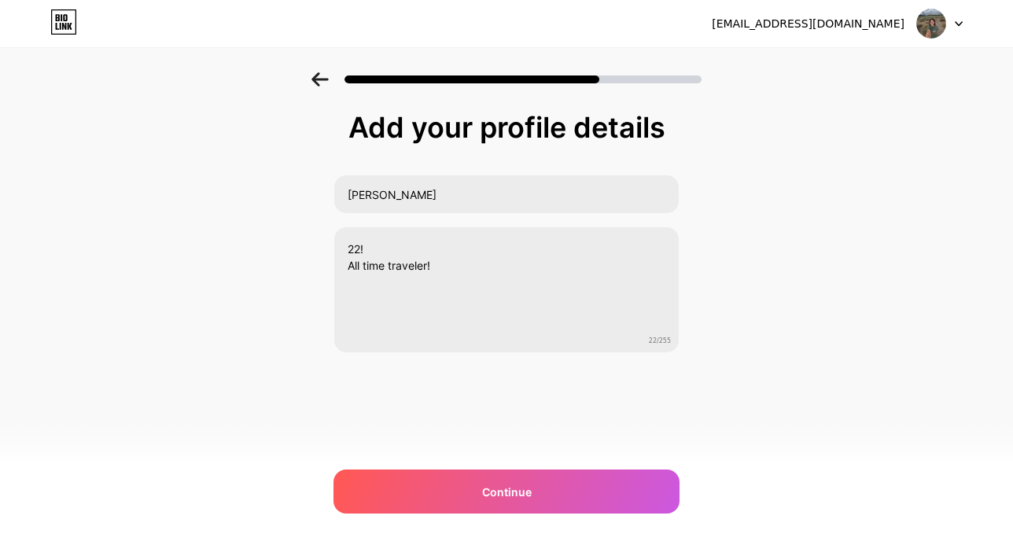
click at [642, 487] on div "Continue" at bounding box center [506, 491] width 346 height 44
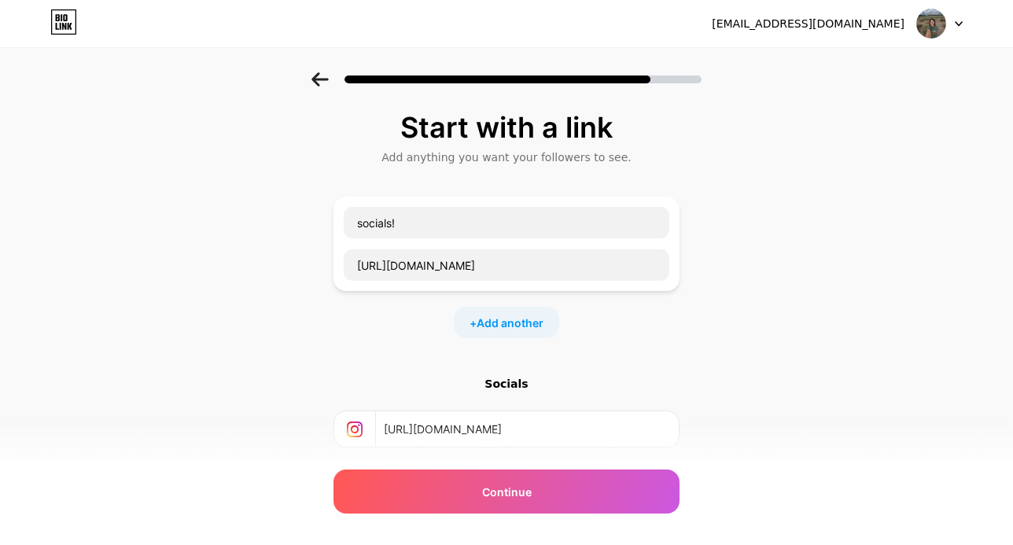
click at [316, 75] on icon at bounding box center [319, 79] width 17 height 14
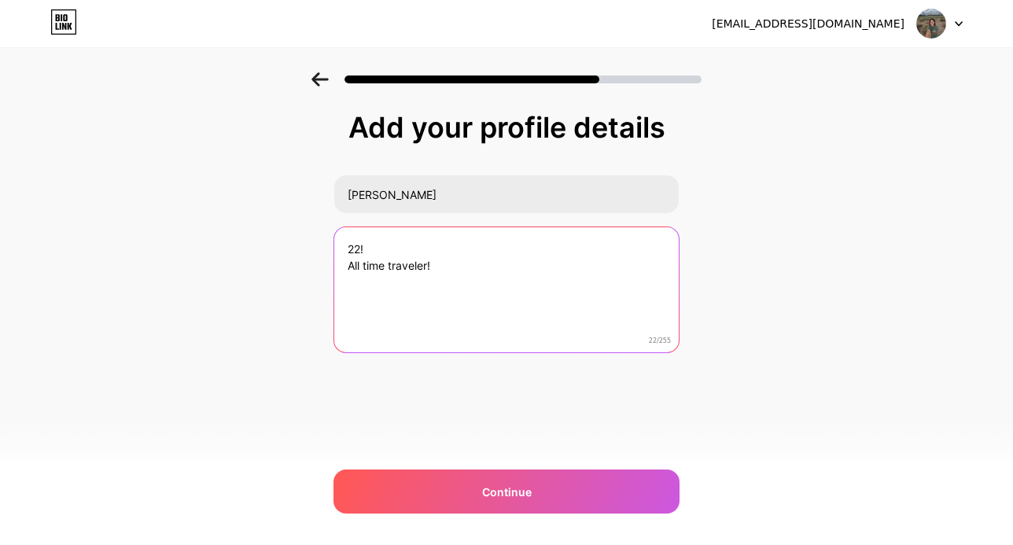
click at [460, 269] on textarea "22! All time traveler!" at bounding box center [506, 290] width 344 height 127
click at [362, 266] on textarea "22! All time traveler!" at bounding box center [507, 290] width 348 height 128
click at [0, 0] on qb-div "Replace with travelers!" at bounding box center [0, 0] width 0 height 0
click at [433, 265] on textarea "22! All time travelers!" at bounding box center [507, 290] width 348 height 128
click at [442, 267] on textarea "22! All time traveler!" at bounding box center [507, 290] width 348 height 128
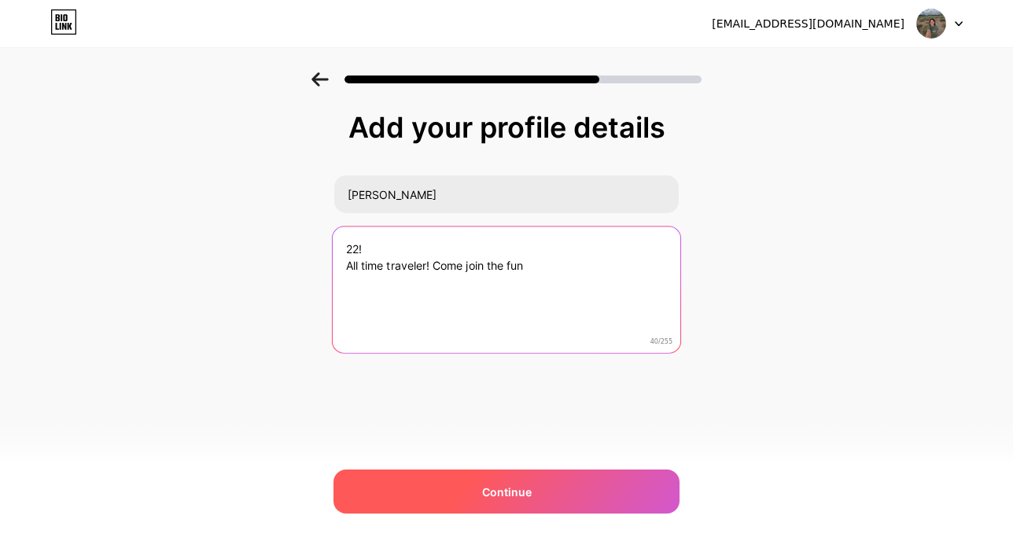
type textarea "22! All time traveler! Come join the fun"
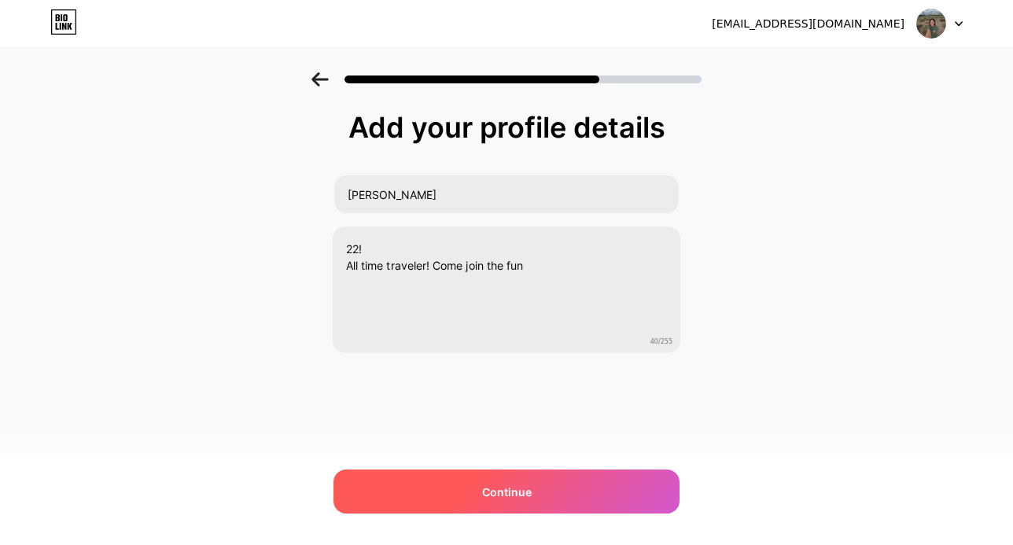
click at [502, 484] on span "Continue" at bounding box center [507, 492] width 50 height 17
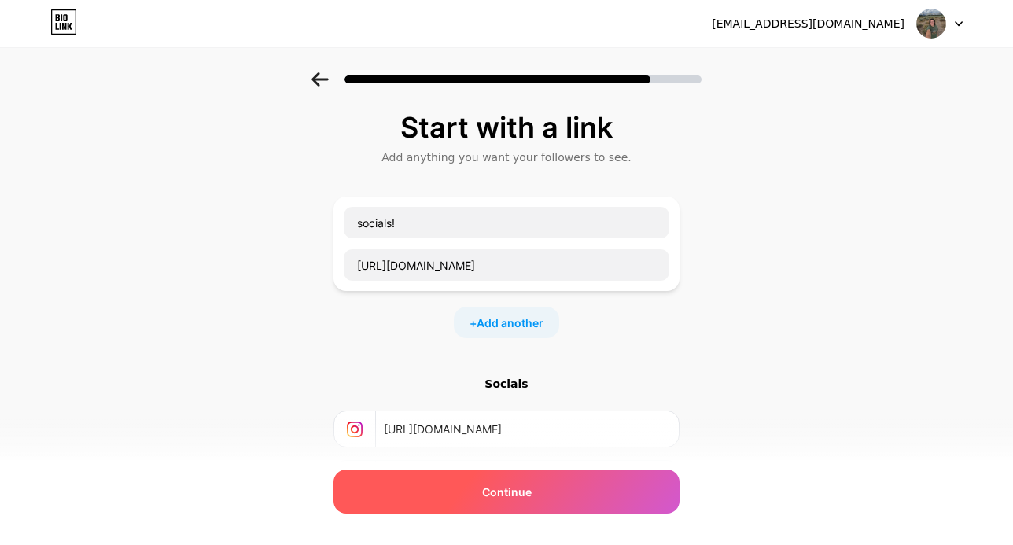
click at [611, 496] on div "Continue" at bounding box center [506, 491] width 346 height 44
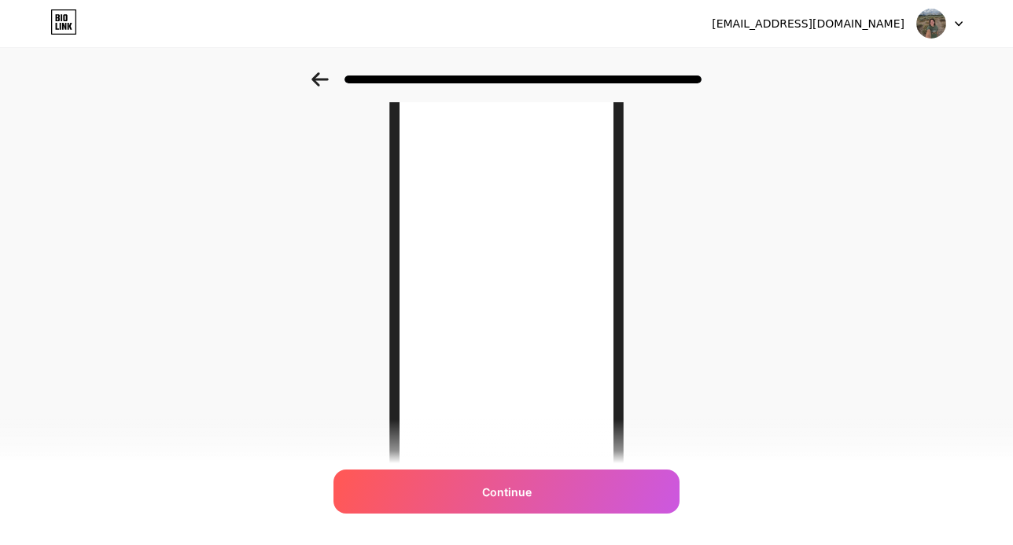
scroll to position [75, 0]
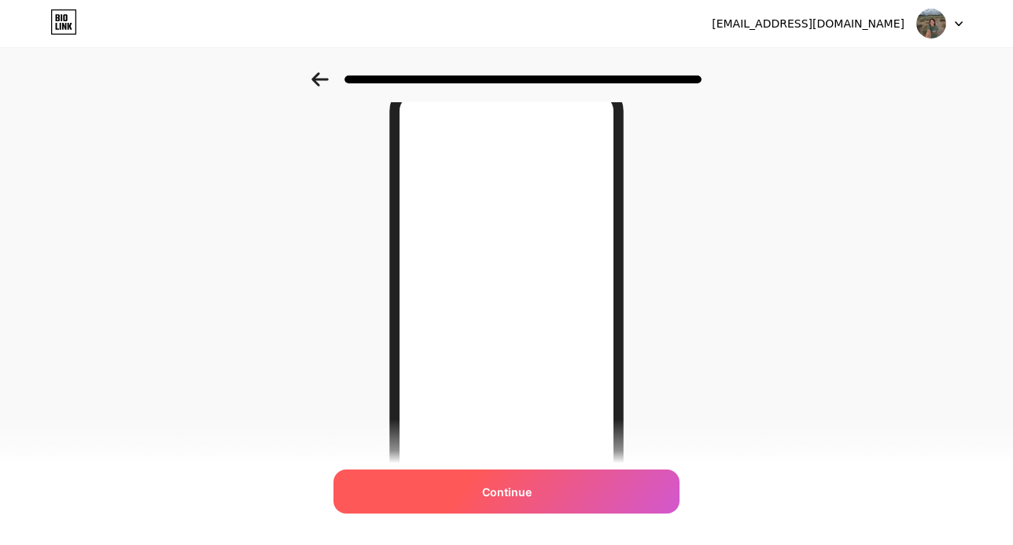
click at [533, 492] on div "Continue" at bounding box center [506, 491] width 346 height 44
